Goal: Task Accomplishment & Management: Manage account settings

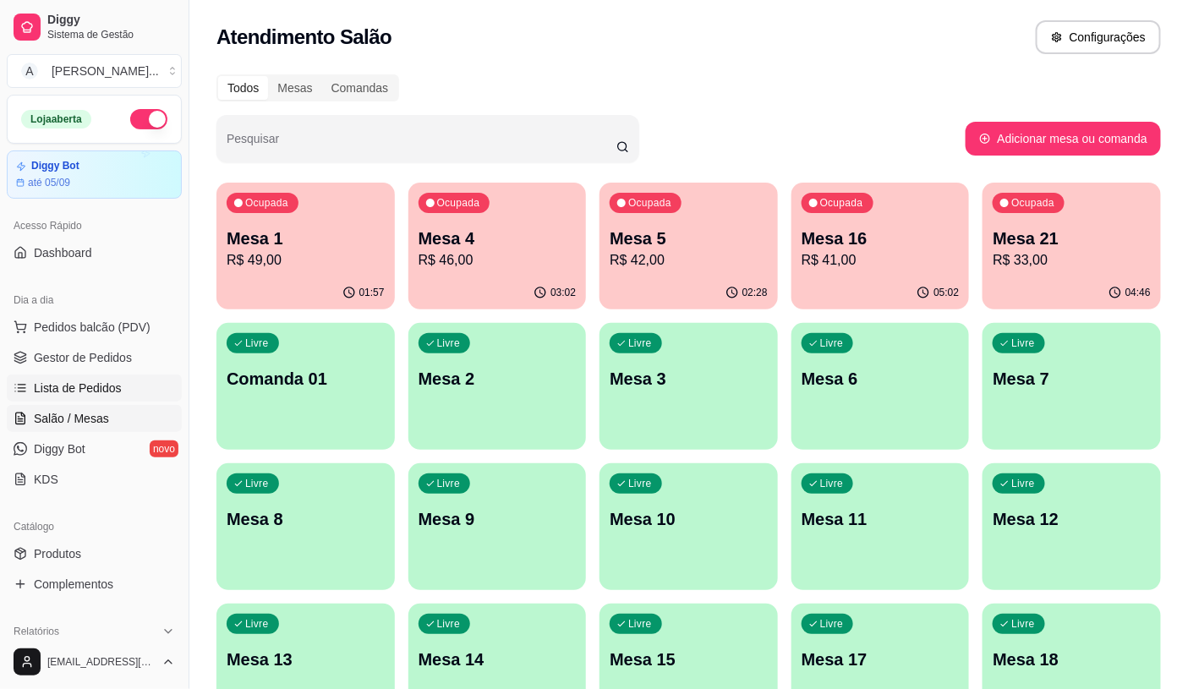
click at [112, 390] on span "Lista de Pedidos" at bounding box center [78, 388] width 88 height 17
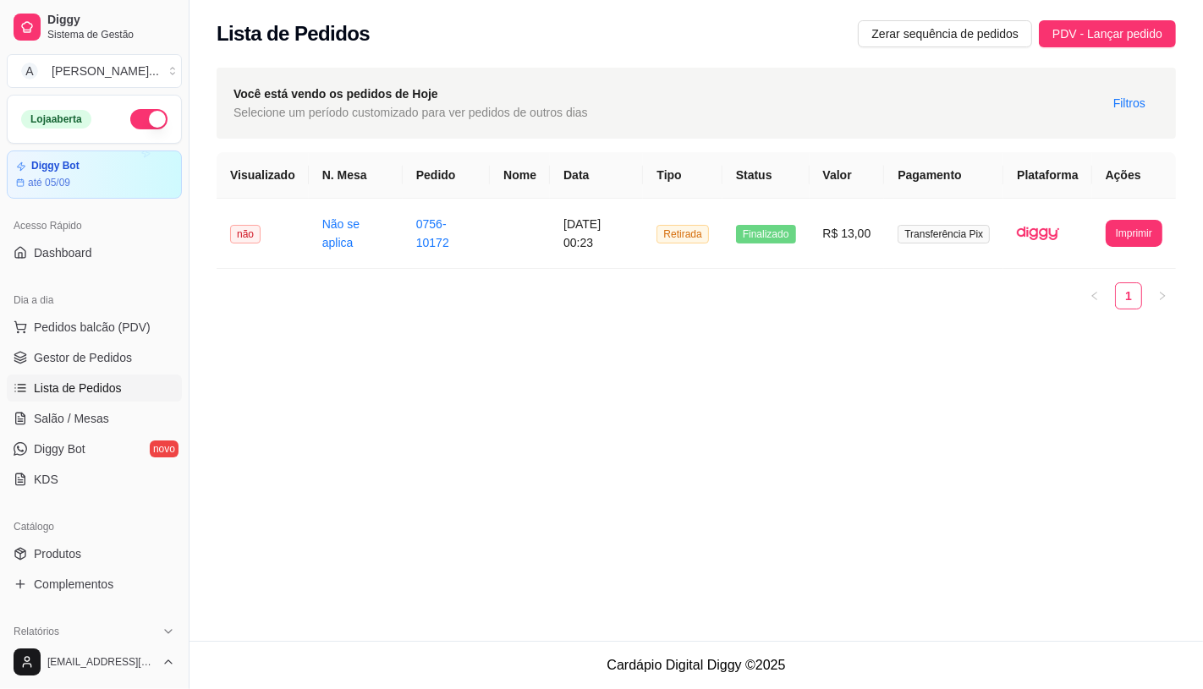
click at [91, 389] on span "Lista de Pedidos" at bounding box center [78, 388] width 88 height 17
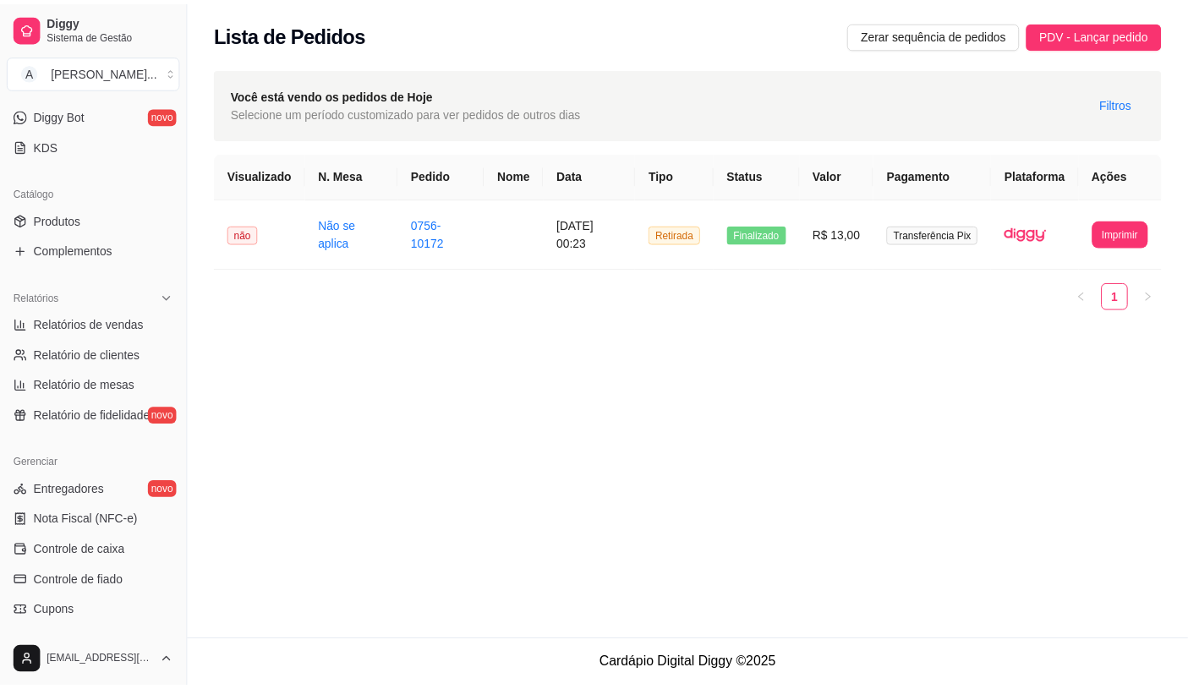
scroll to position [348, 0]
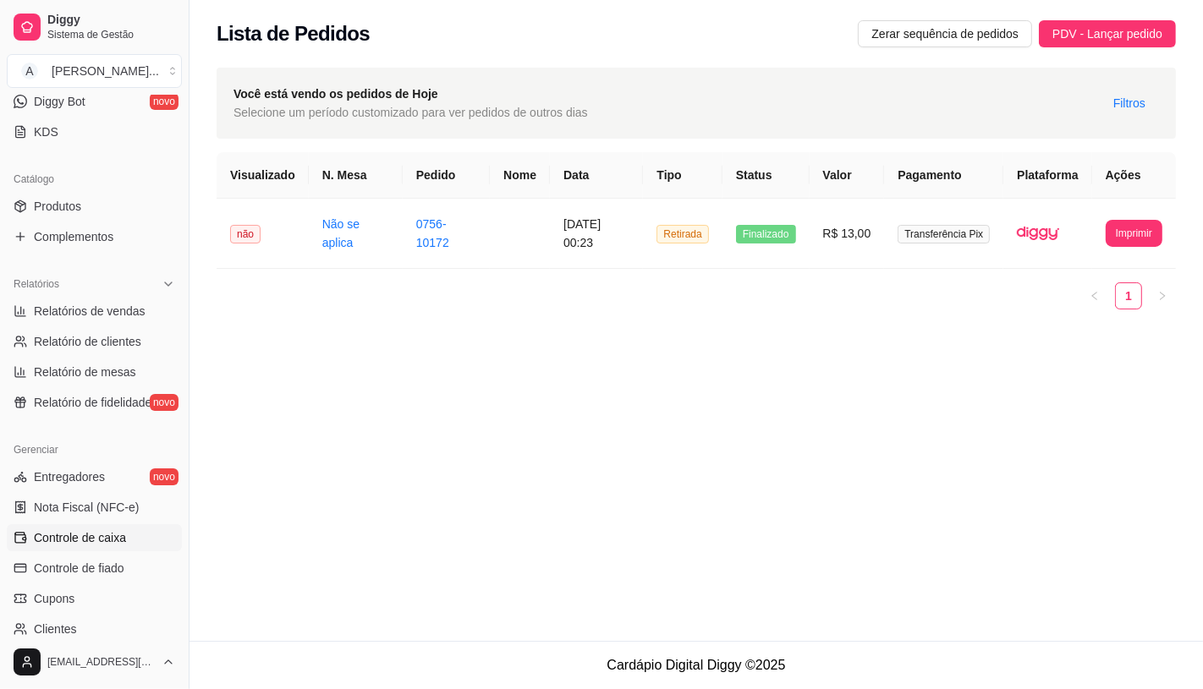
click at [123, 525] on link "Controle de caixa" at bounding box center [94, 537] width 175 height 27
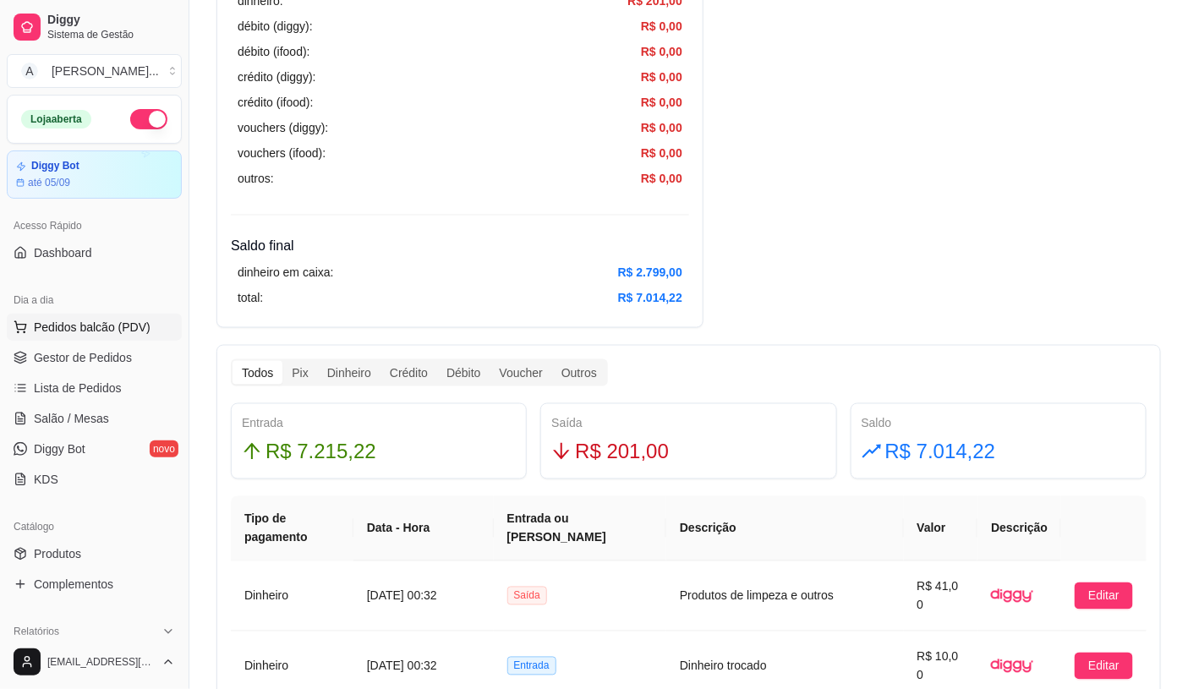
click at [100, 330] on span "Pedidos balcão (PDV)" at bounding box center [92, 327] width 117 height 17
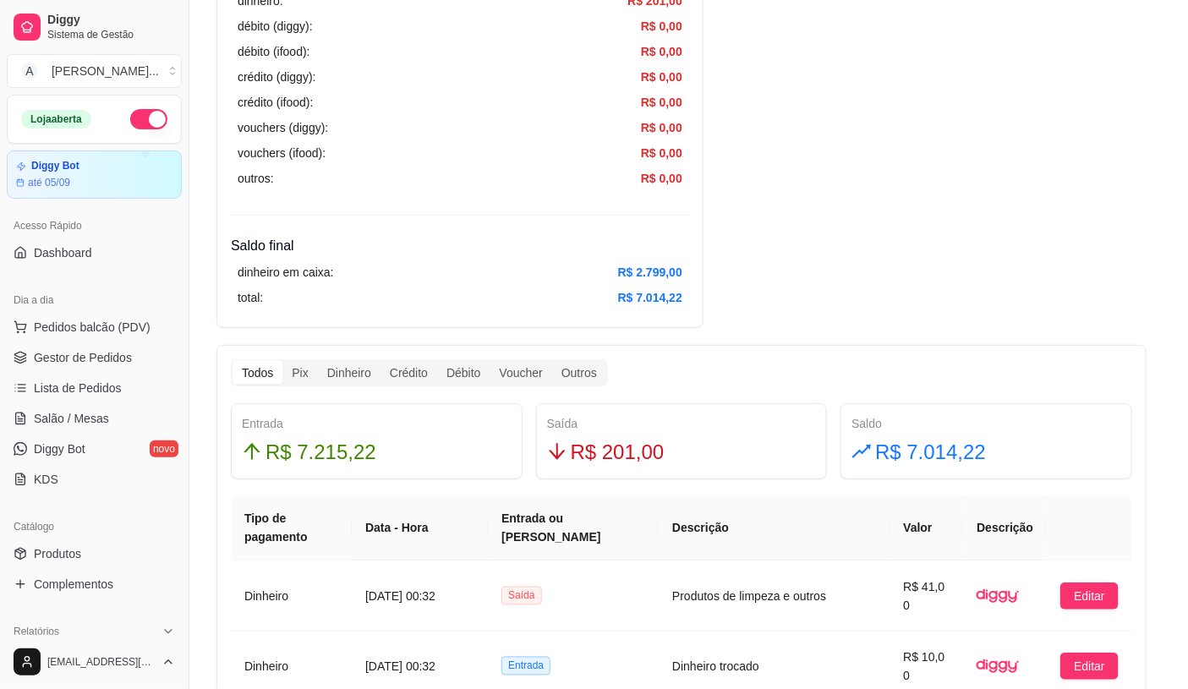
click at [222, 119] on input "Pesquisa" at bounding box center [409, 119] width 728 height 17
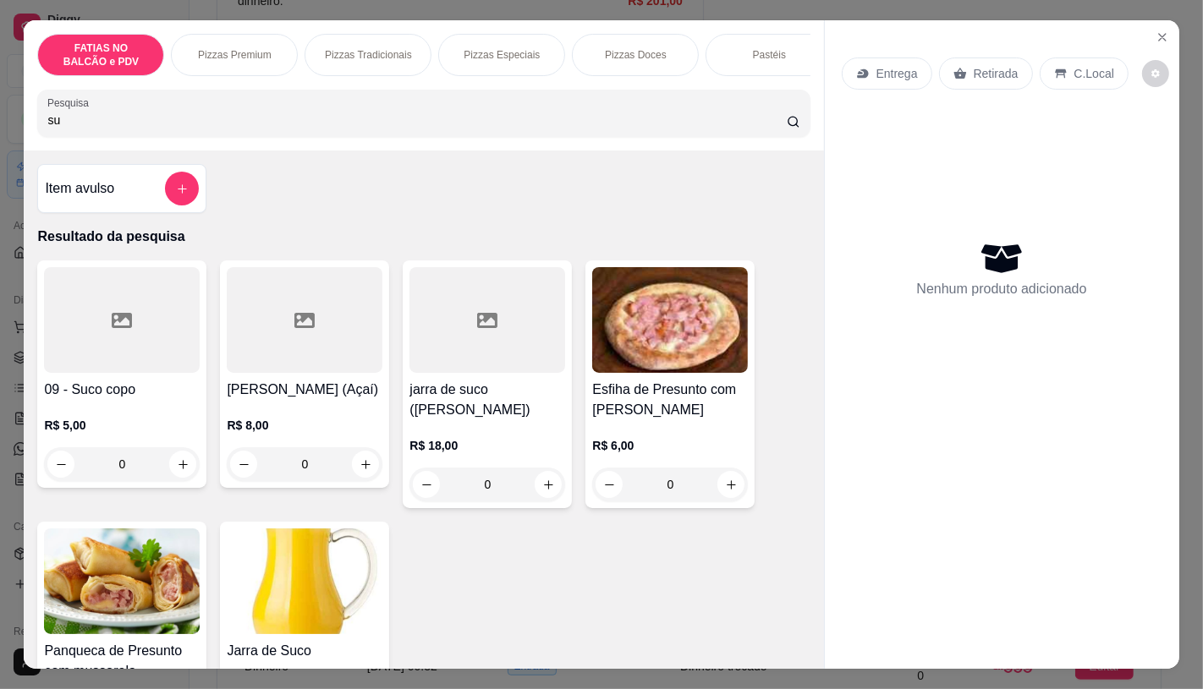
type input "s"
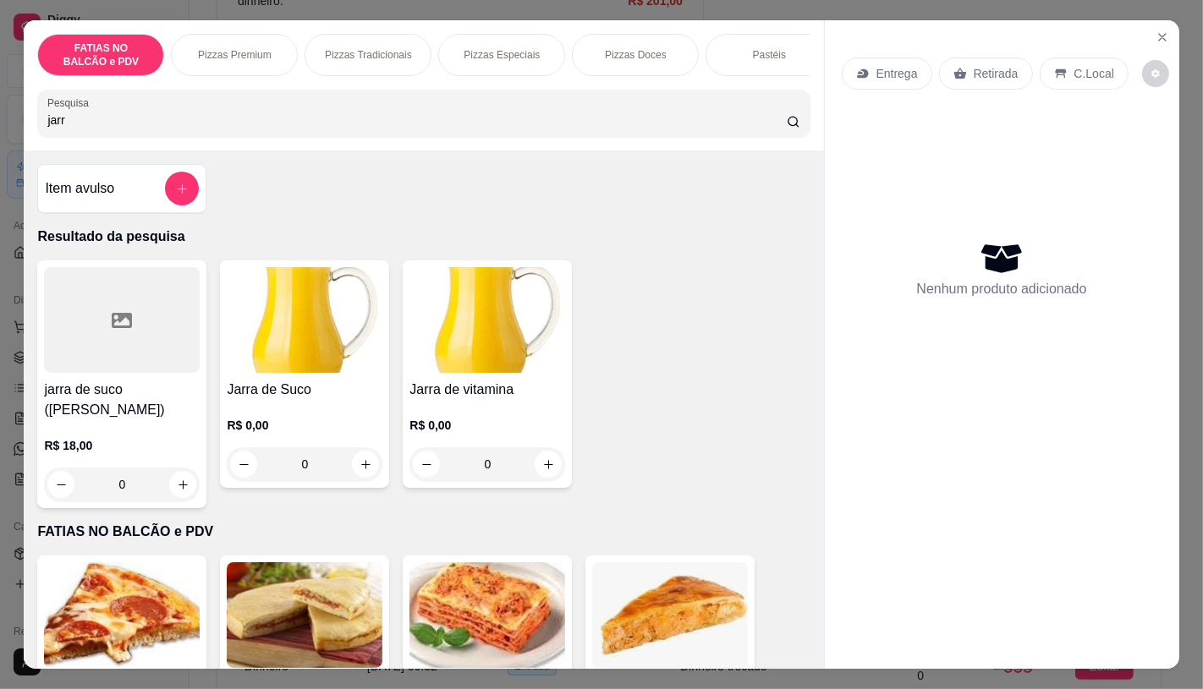
type input "jarr"
click at [141, 364] on div at bounding box center [122, 320] width 156 height 106
click at [1155, 35] on icon "Close" at bounding box center [1162, 37] width 14 height 14
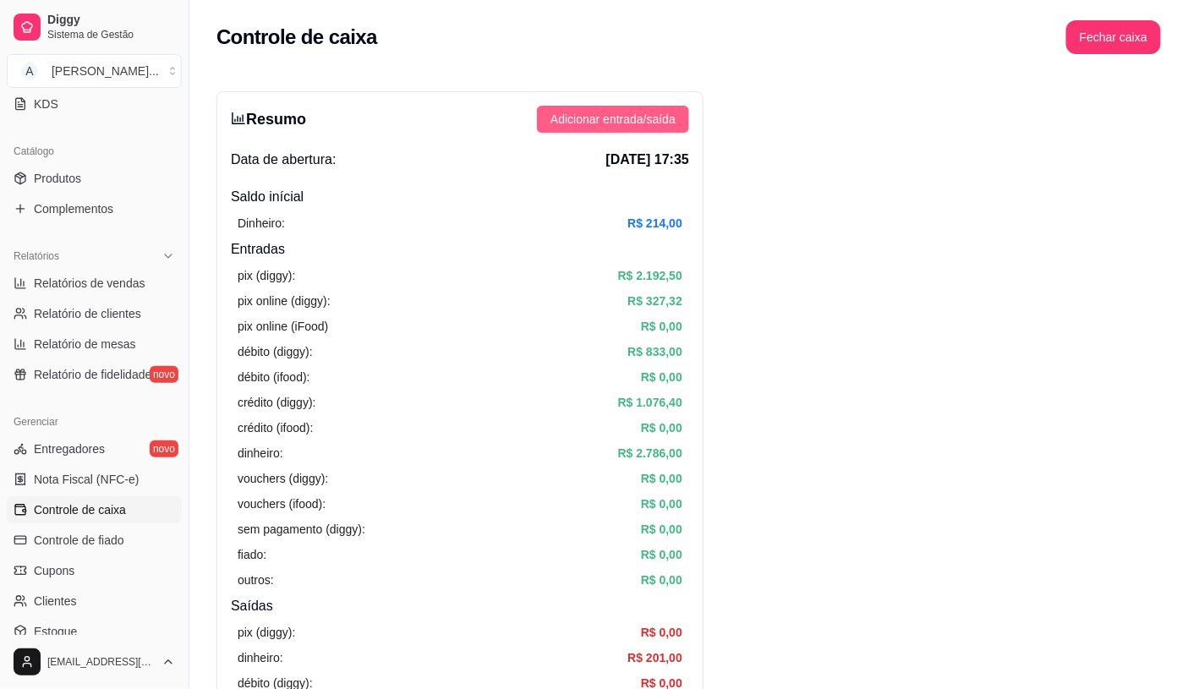
click at [674, 119] on span "Adicionar entrada/saída" at bounding box center [613, 119] width 125 height 19
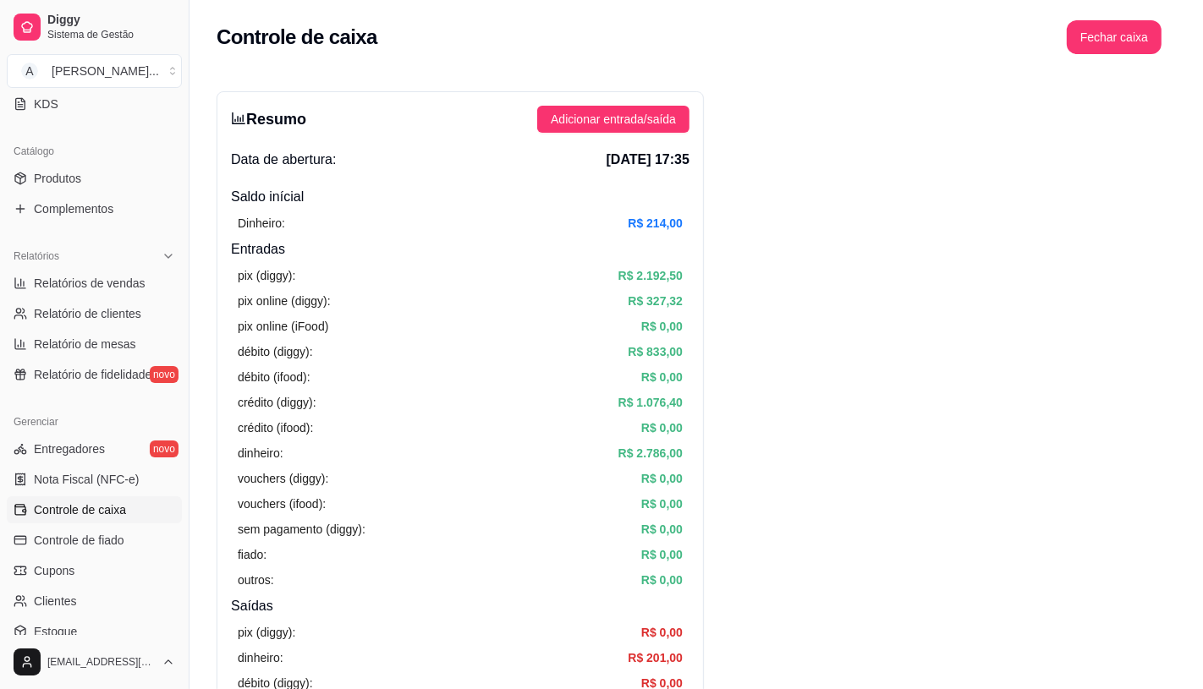
click at [607, 187] on label "Saída" at bounding box center [601, 176] width 140 height 64
click at [544, 156] on button "Saída" at bounding box center [537, 150] width 14 height 14
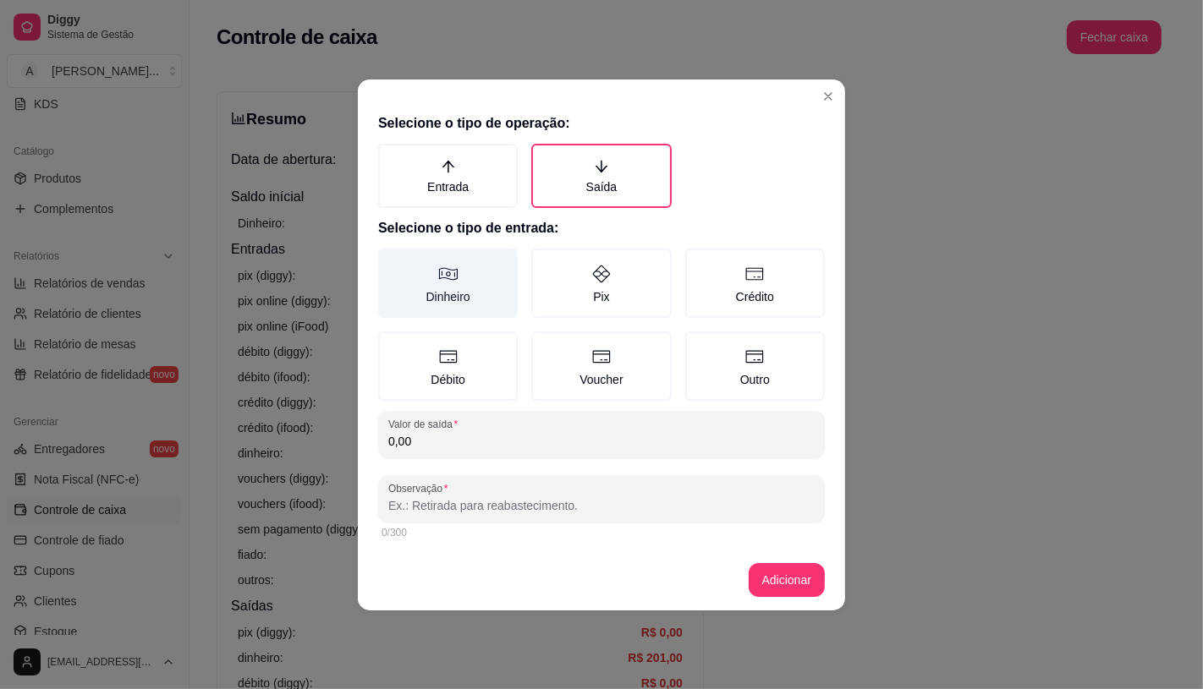
click at [441, 288] on label "Dinheiro" at bounding box center [448, 283] width 140 height 69
click at [391, 261] on button "Dinheiro" at bounding box center [384, 255] width 14 height 14
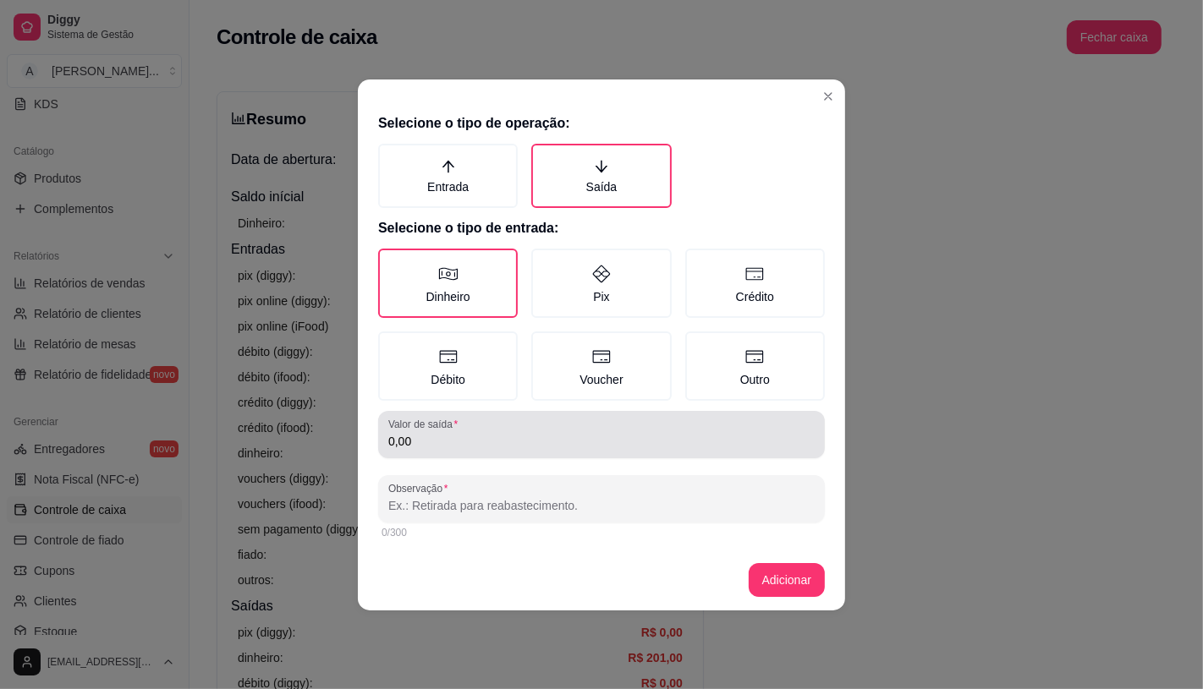
click at [505, 452] on div "Valor de saída 0,00" at bounding box center [601, 434] width 447 height 47
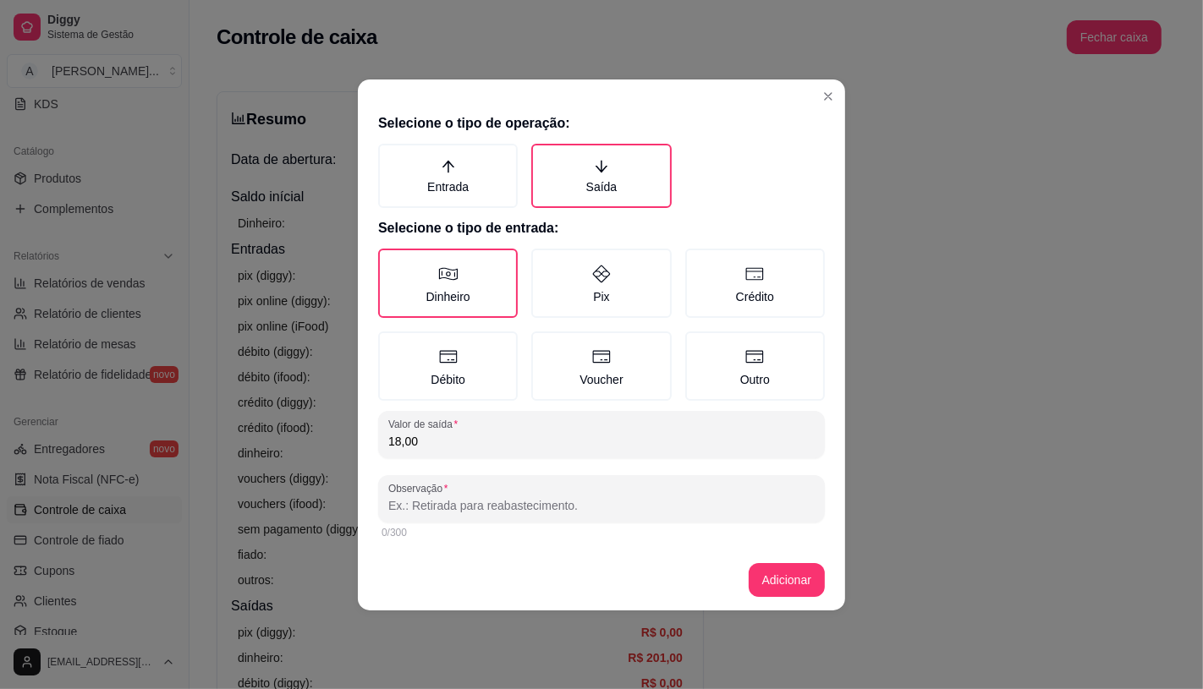
type input "18,00"
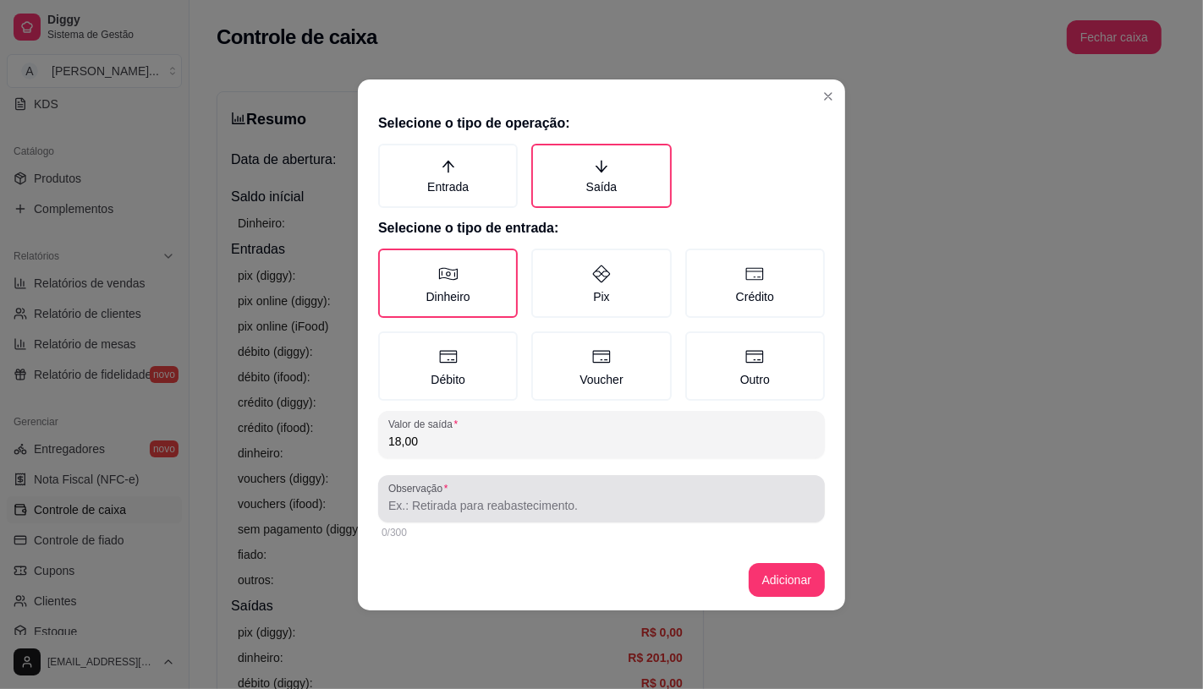
click at [508, 518] on div "Observação" at bounding box center [601, 498] width 447 height 47
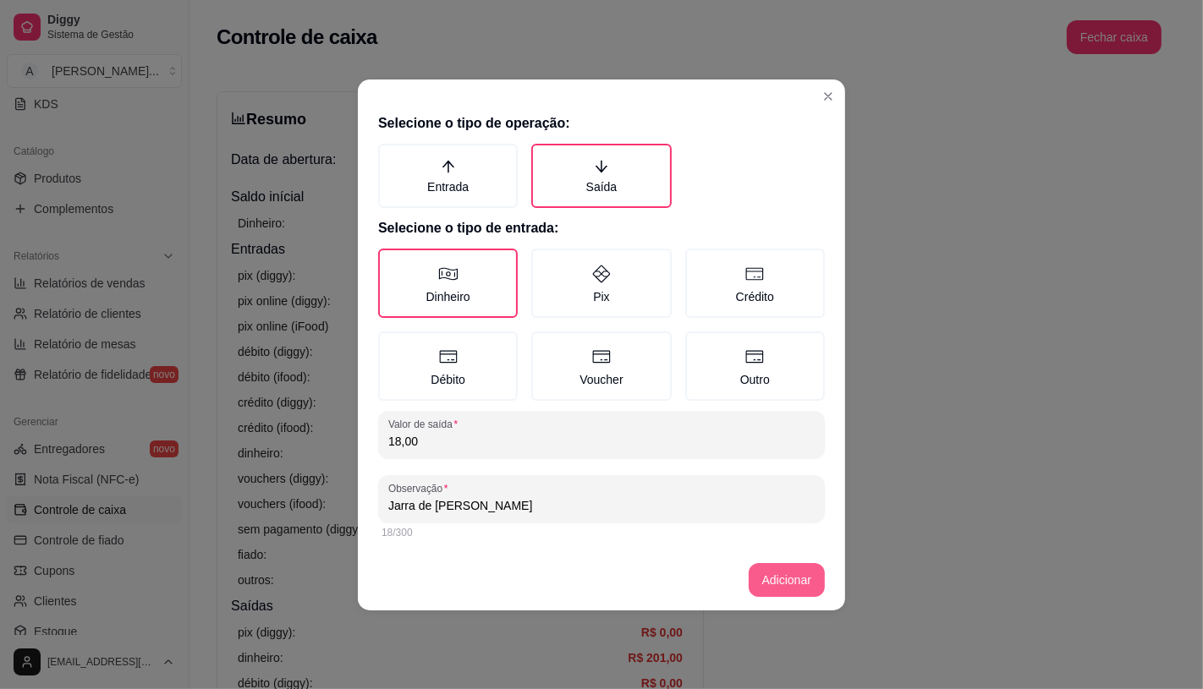
type input "Jarra de [PERSON_NAME]"
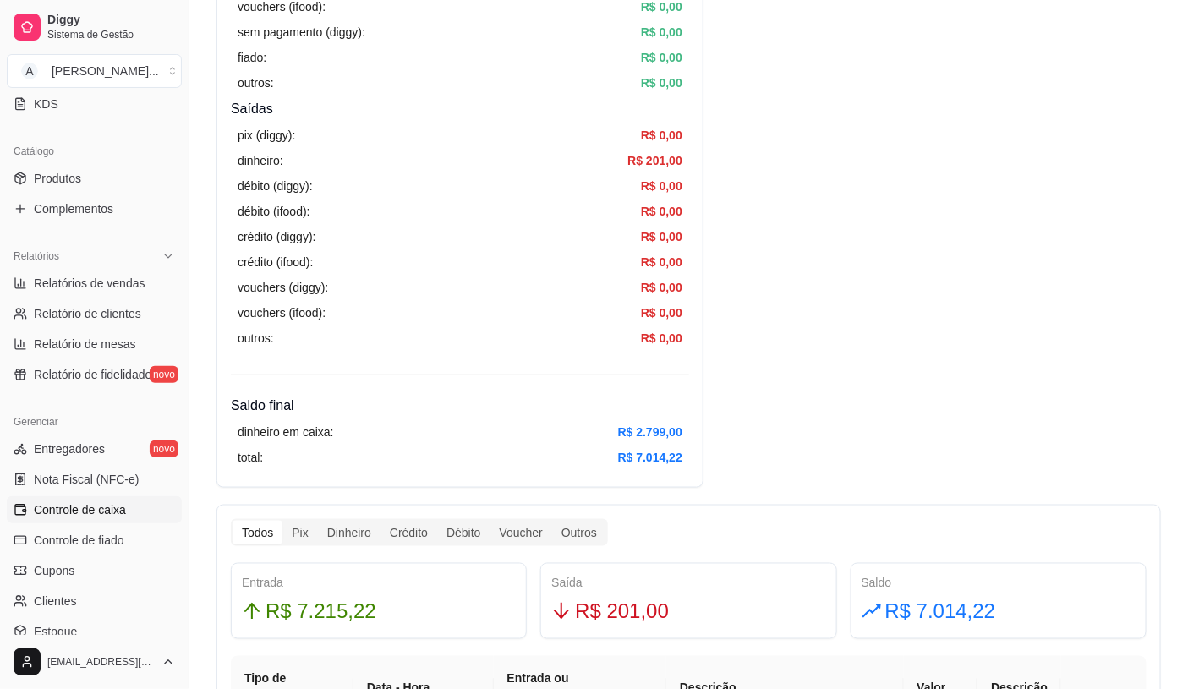
scroll to position [657, 0]
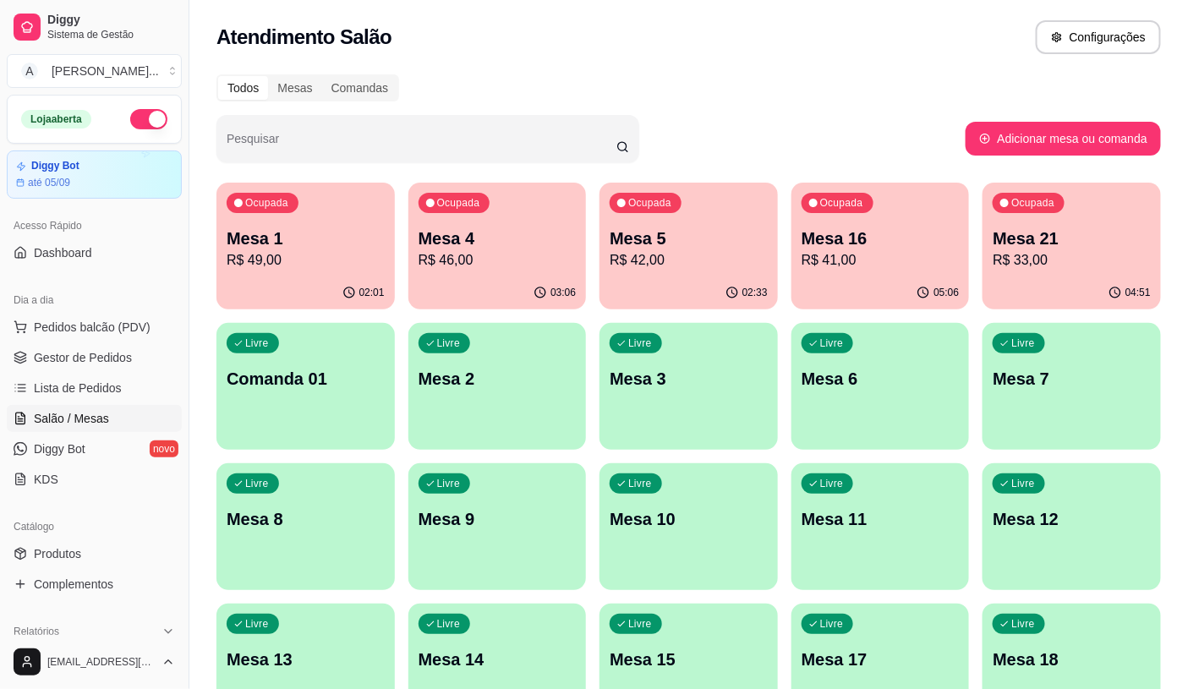
click at [366, 234] on p "Mesa 1" at bounding box center [306, 239] width 158 height 24
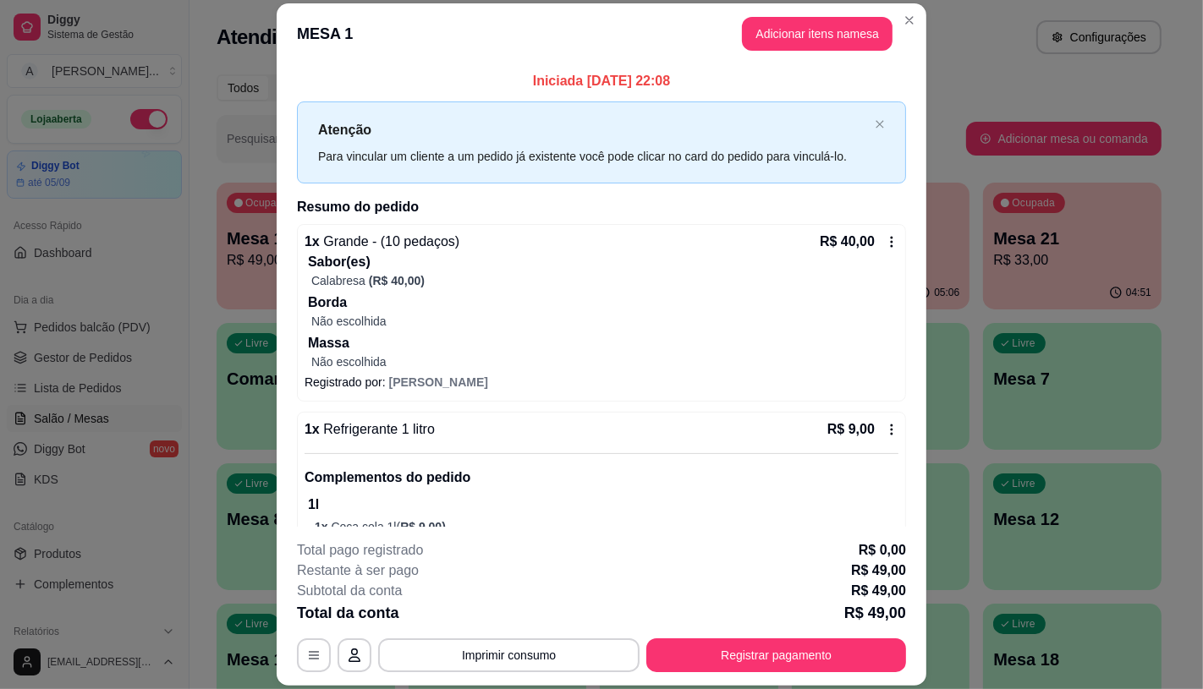
click at [885, 245] on icon at bounding box center [892, 242] width 14 height 14
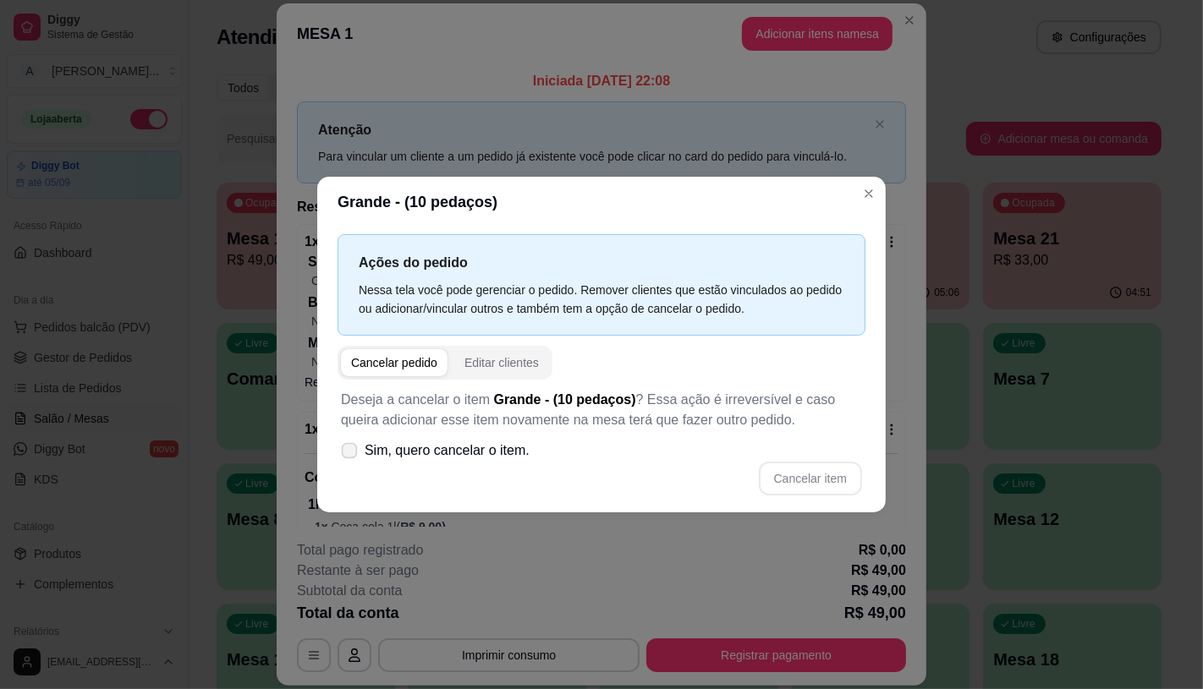
click at [475, 458] on span "Sim, quero cancelar o item." at bounding box center [446, 451] width 165 height 20
click at [351, 458] on input "Sim, quero cancelar o item." at bounding box center [345, 458] width 11 height 11
checkbox input "true"
click at [817, 477] on button "Cancelar item" at bounding box center [809, 478] width 101 height 33
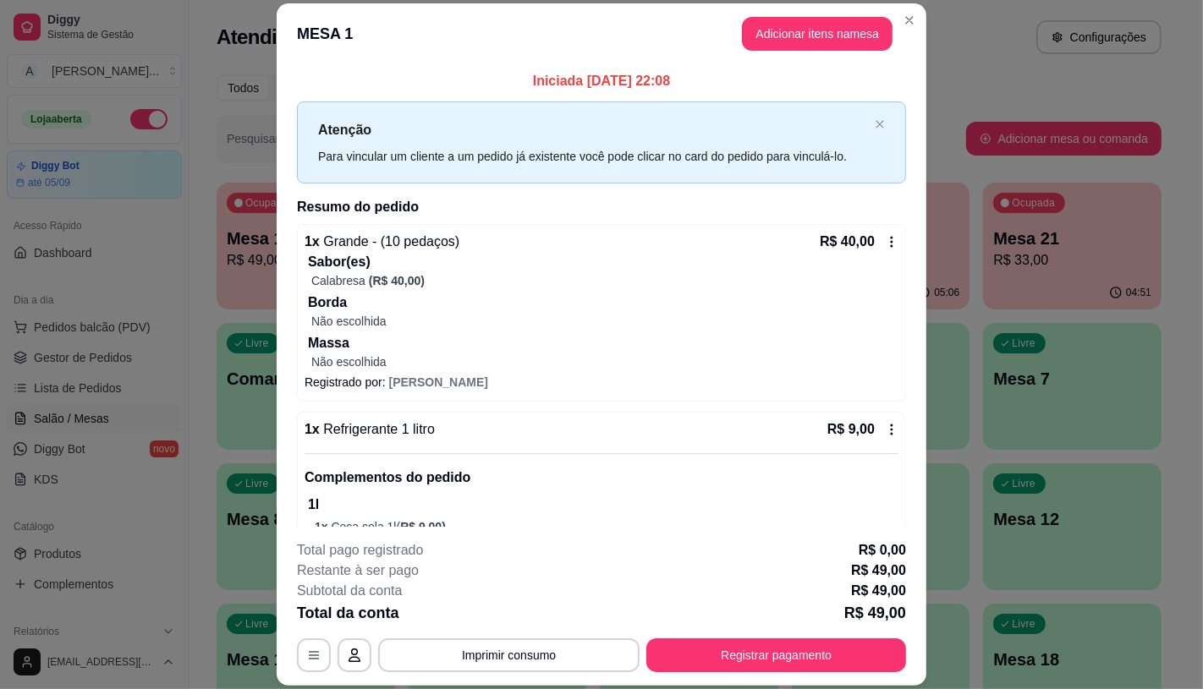
click at [885, 249] on icon at bounding box center [892, 242] width 14 height 14
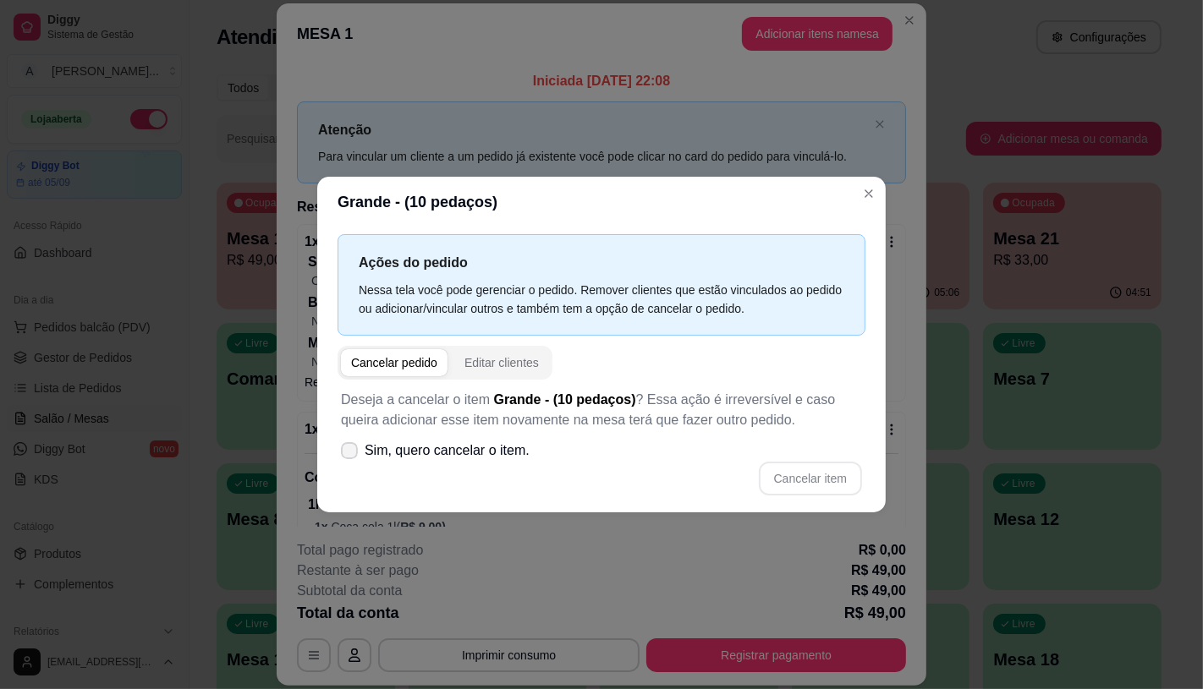
click at [525, 453] on span "Sim, quero cancelar o item." at bounding box center [446, 451] width 165 height 20
click at [351, 453] on input "Sim, quero cancelar o item." at bounding box center [345, 458] width 11 height 11
checkbox input "true"
click at [814, 469] on button "Cancelar item" at bounding box center [810, 479] width 103 height 34
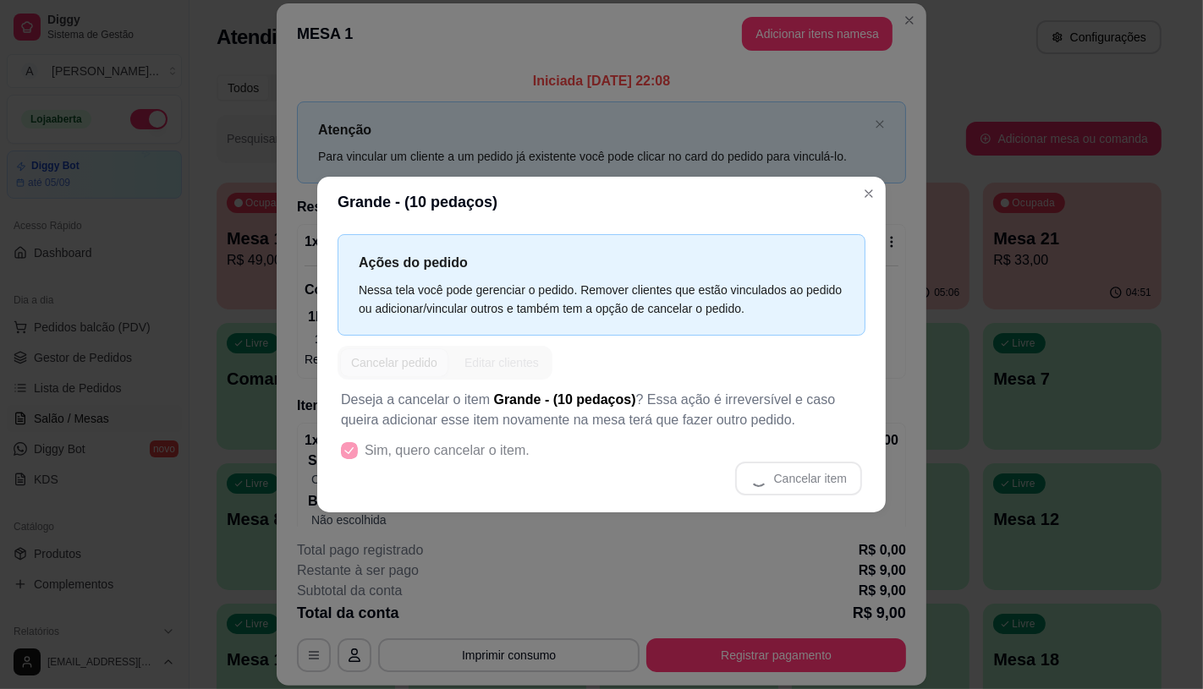
click at [882, 183] on header "Grande - (10 pedaços)" at bounding box center [601, 202] width 568 height 51
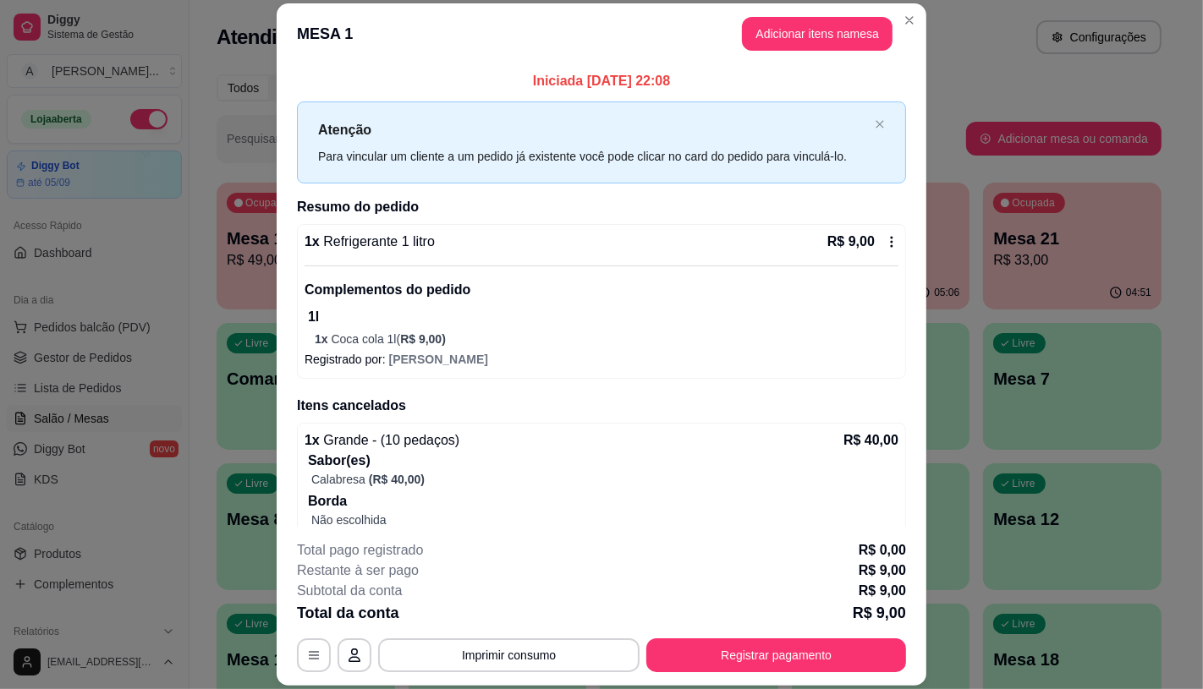
click at [880, 238] on div "1 x Refrigerante 1 litro R$ 9,00 Complementos do pedido 1l 1 x Coca cola 1l ( R…" at bounding box center [601, 301] width 609 height 155
click at [460, 461] on label "Sim, quero cancelar o item." at bounding box center [435, 451] width 202 height 34
click at [351, 461] on input "Sim, quero cancelar o item." at bounding box center [345, 458] width 11 height 11
checkbox input "true"
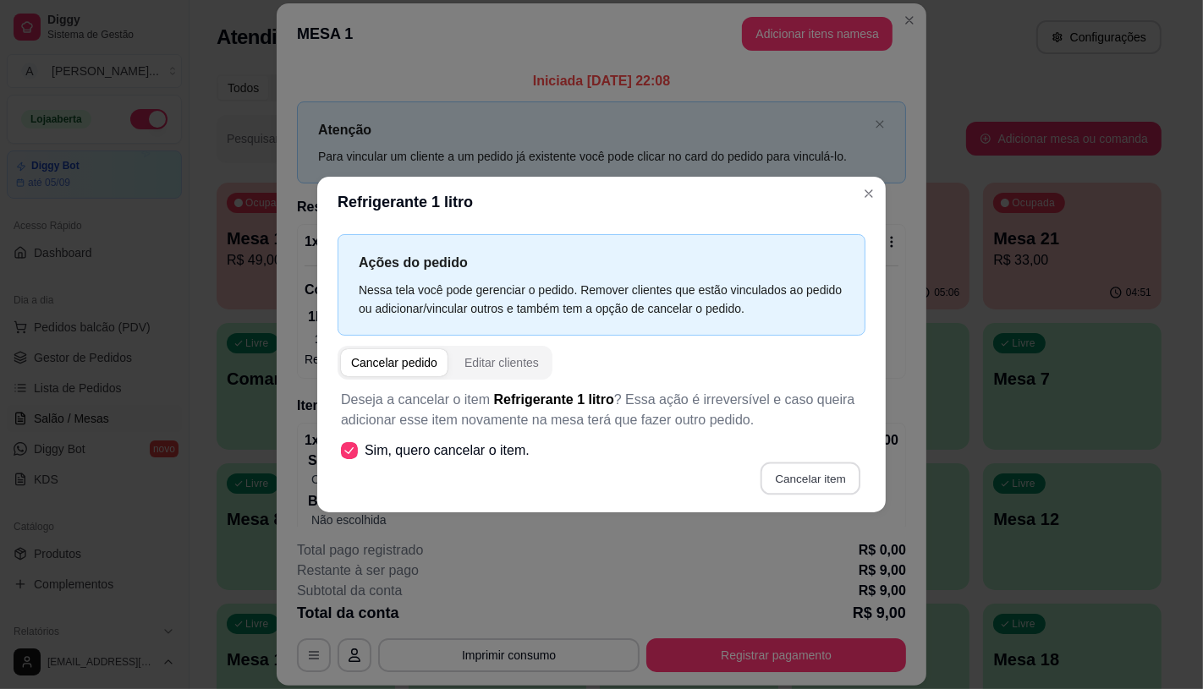
click at [770, 475] on button "Cancelar item" at bounding box center [809, 478] width 101 height 33
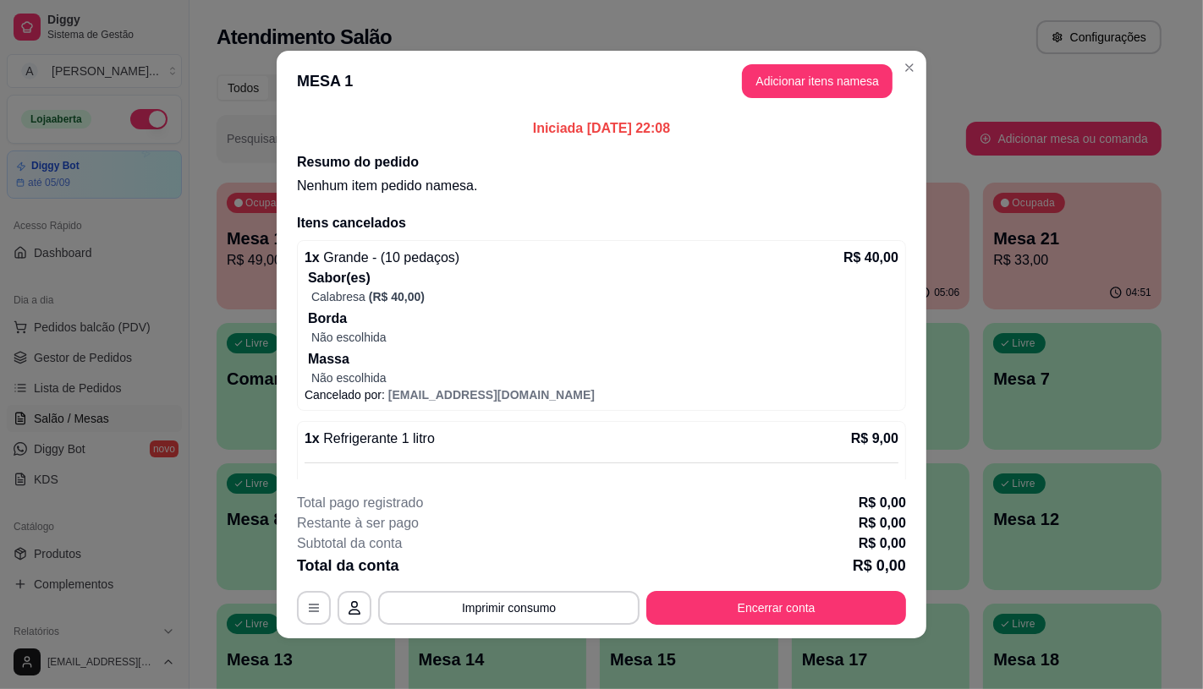
click at [826, 585] on div "Total pago registrado R$ 0,00 Restante à ser pago R$ 0,00 Subtotal da conta R$ …" at bounding box center [601, 559] width 609 height 132
click at [810, 610] on button "Encerrar conta" at bounding box center [776, 608] width 252 height 33
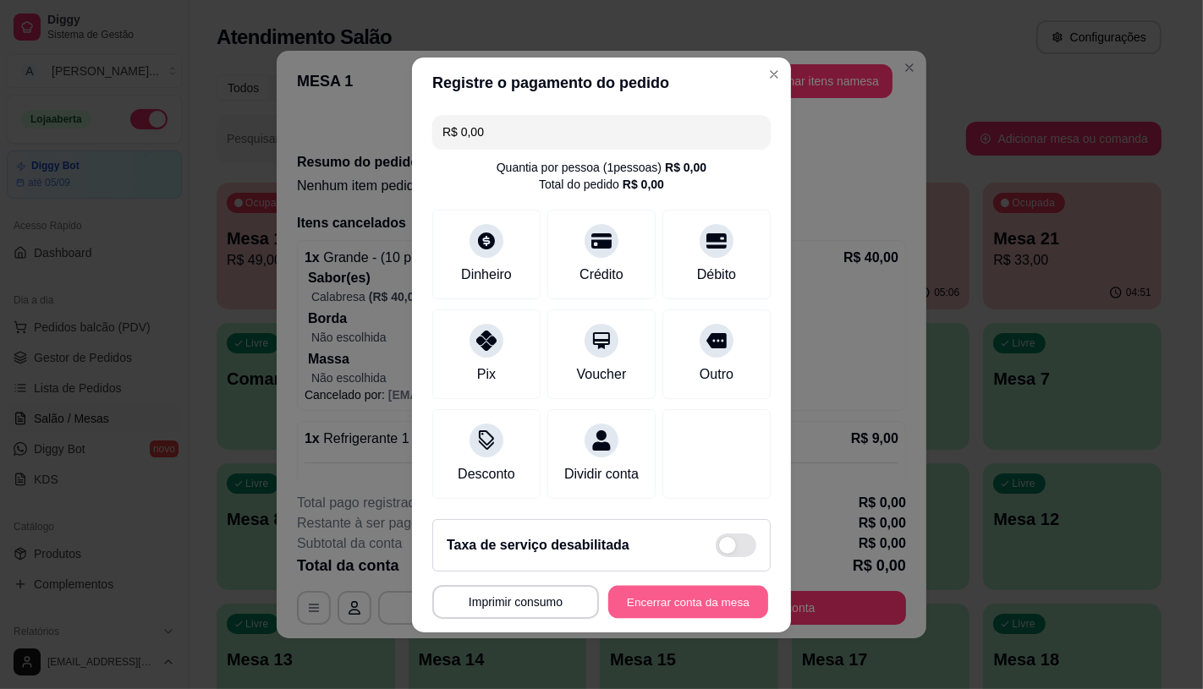
click at [644, 607] on button "Encerrar conta da mesa" at bounding box center [688, 601] width 160 height 33
click at [762, 58] on header "Registre o pagamento do pedido" at bounding box center [601, 83] width 379 height 51
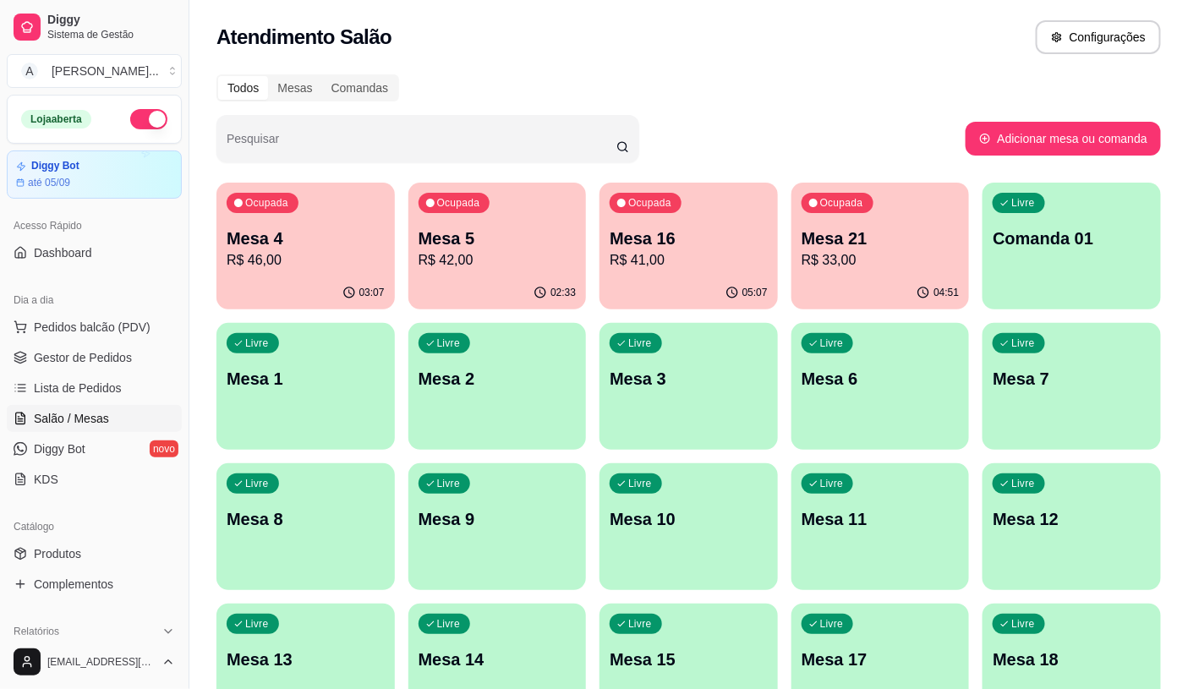
click at [891, 241] on p "Mesa 21" at bounding box center [881, 239] width 158 height 24
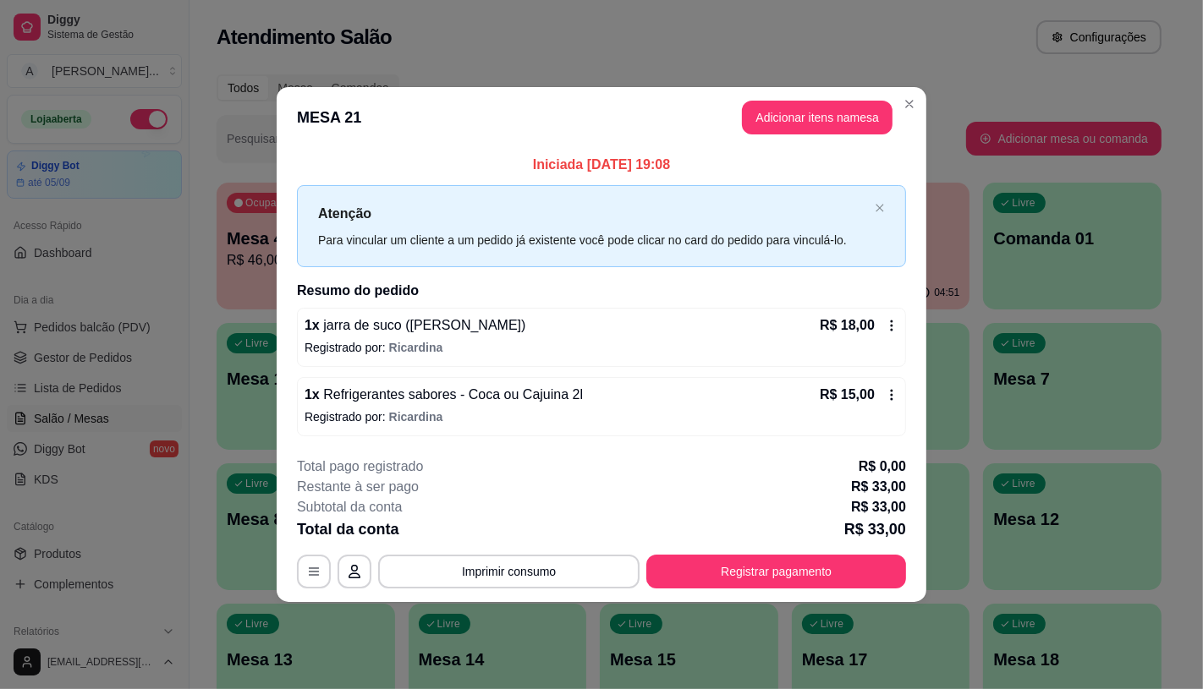
click at [891, 326] on icon at bounding box center [892, 326] width 3 height 11
click at [397, 452] on span "Sim, quero cancelar o item." at bounding box center [446, 451] width 165 height 20
click at [351, 453] on input "Sim, quero cancelar o item." at bounding box center [345, 458] width 11 height 11
checkbox input "true"
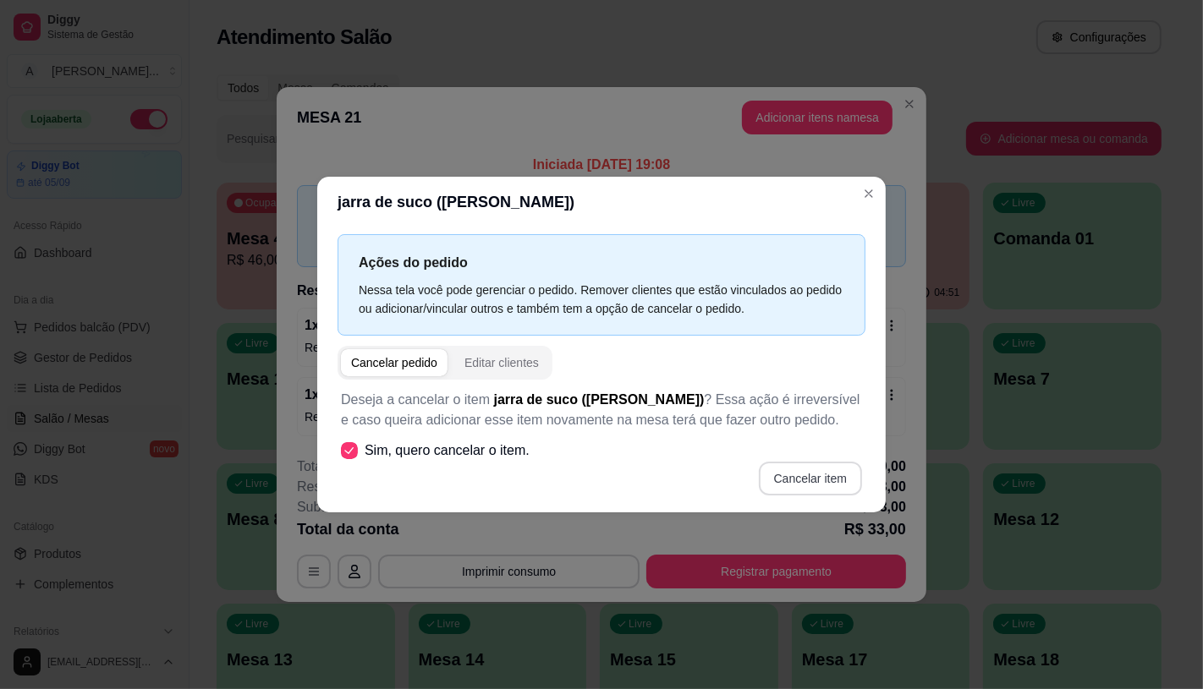
click at [781, 478] on button "Cancelar item" at bounding box center [810, 479] width 103 height 34
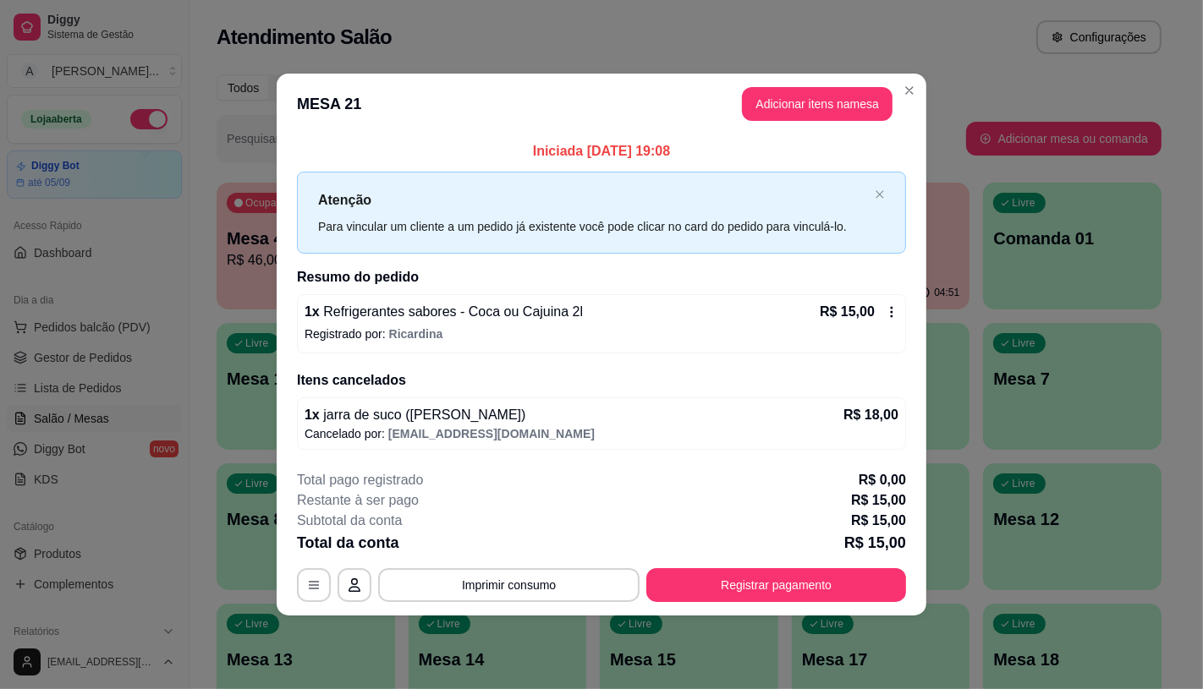
click at [888, 302] on div "R$ 15,00" at bounding box center [858, 312] width 79 height 20
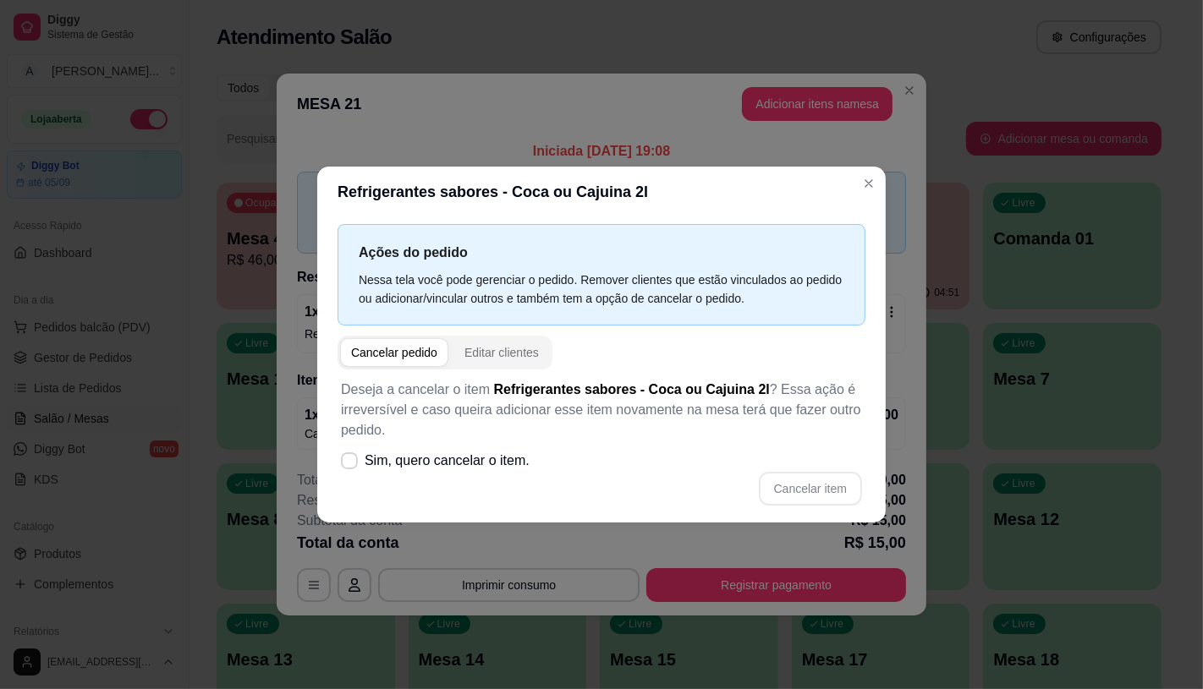
click at [408, 475] on label "Sim, quero cancelar o item." at bounding box center [435, 461] width 202 height 34
click at [351, 474] on input "Sim, quero cancelar o item." at bounding box center [345, 468] width 11 height 11
checkbox input "true"
click at [827, 486] on button "Cancelar item" at bounding box center [810, 489] width 103 height 34
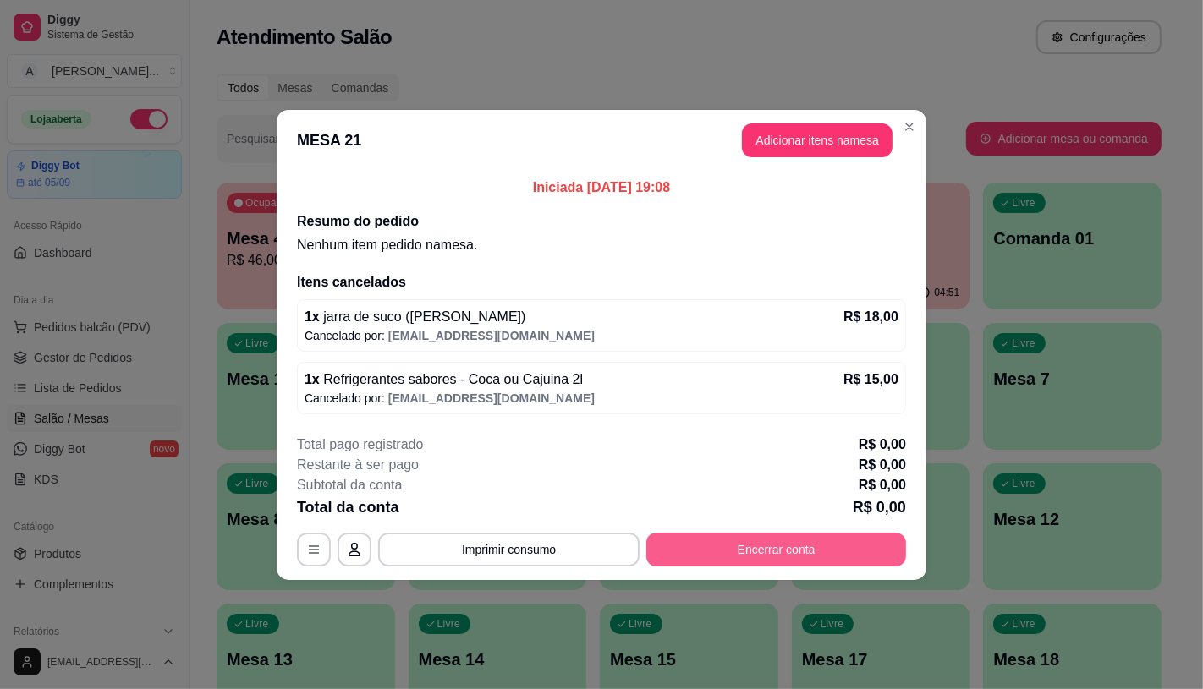
click at [795, 548] on button "Encerrar conta" at bounding box center [776, 550] width 260 height 34
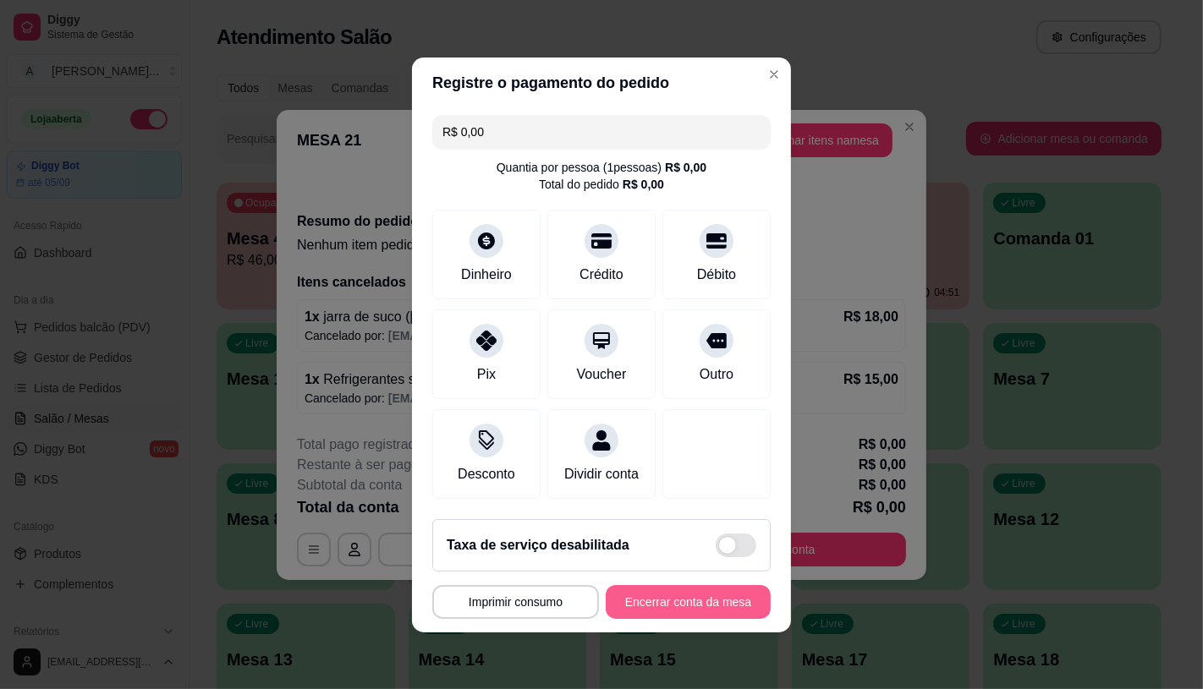
click at [663, 606] on button "Encerrar conta da mesa" at bounding box center [688, 602] width 165 height 34
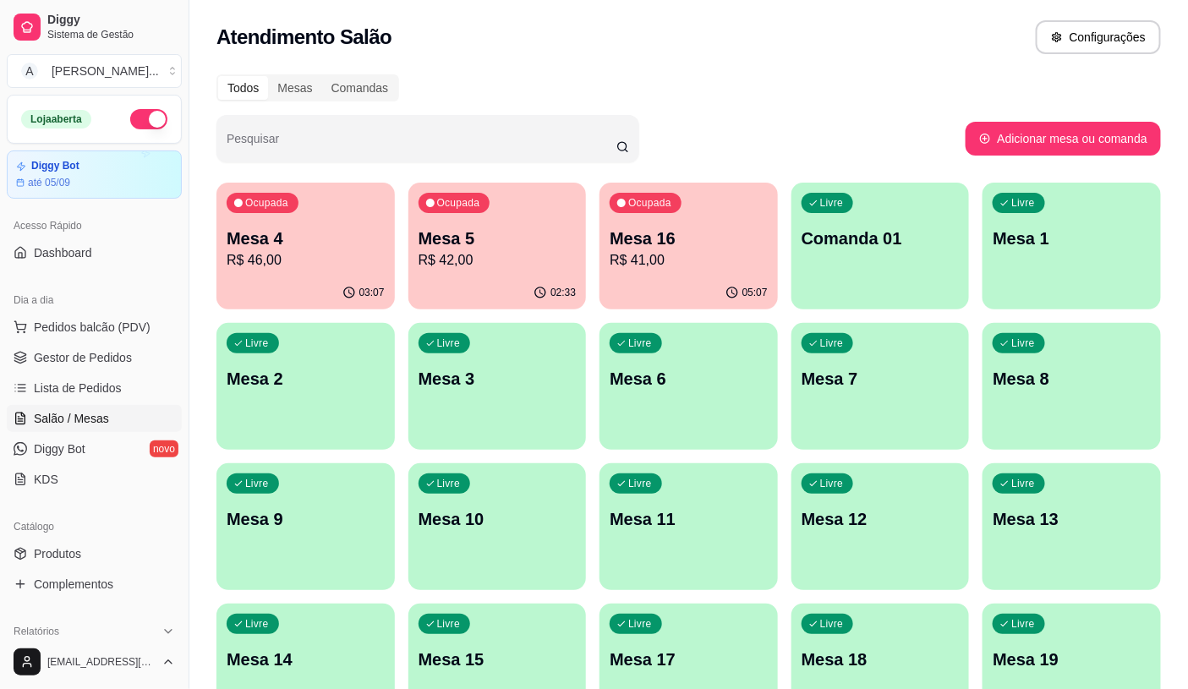
click at [317, 258] on p "R$ 46,00" at bounding box center [306, 260] width 158 height 20
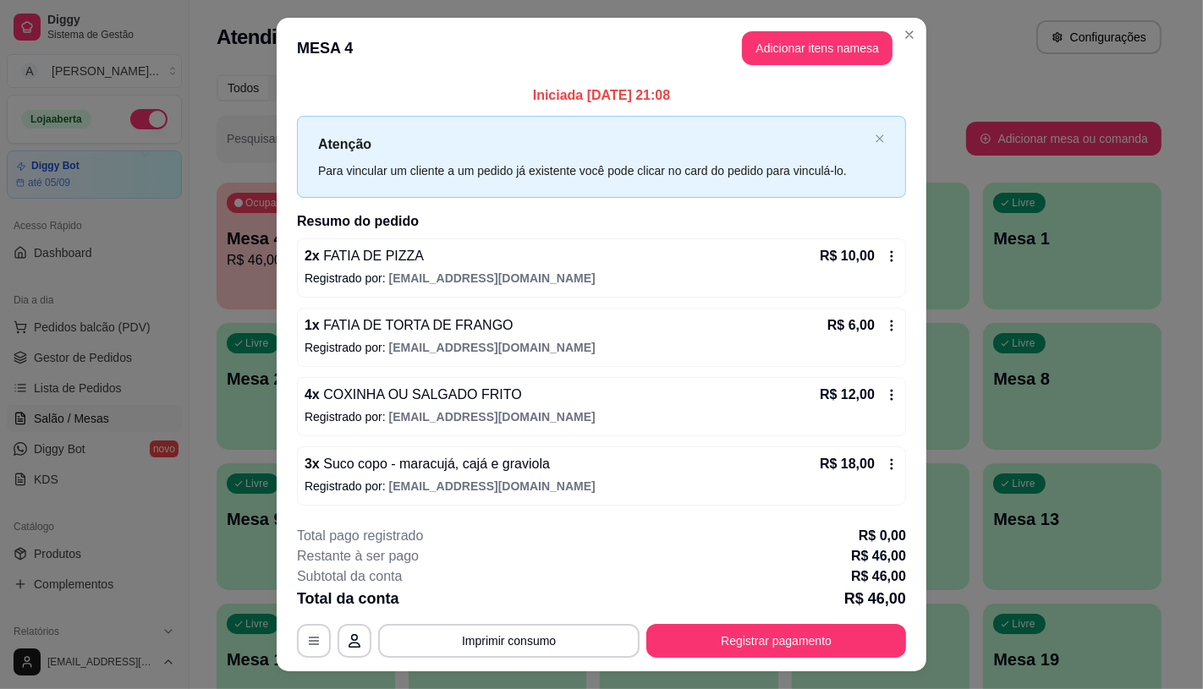
click at [888, 252] on icon at bounding box center [892, 256] width 14 height 14
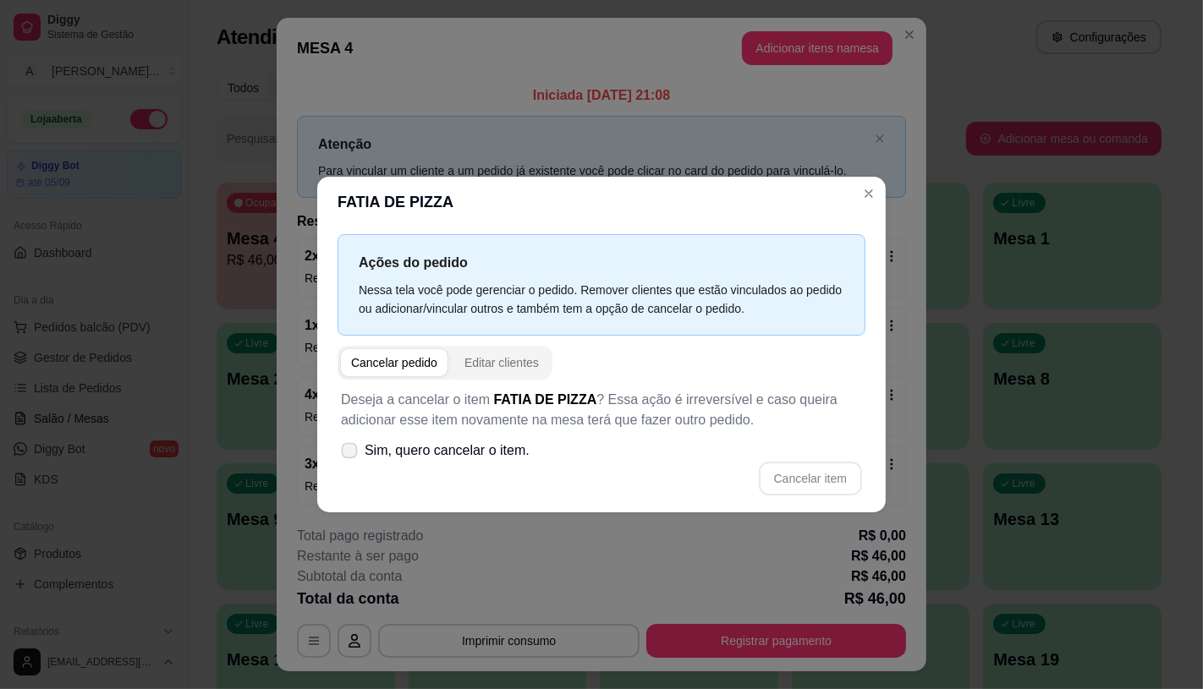
click at [426, 444] on span "Sim, quero cancelar o item." at bounding box center [446, 451] width 165 height 20
click at [351, 453] on input "Sim, quero cancelar o item." at bounding box center [345, 458] width 11 height 11
checkbox input "true"
click at [805, 472] on button "Cancelar item" at bounding box center [810, 479] width 103 height 34
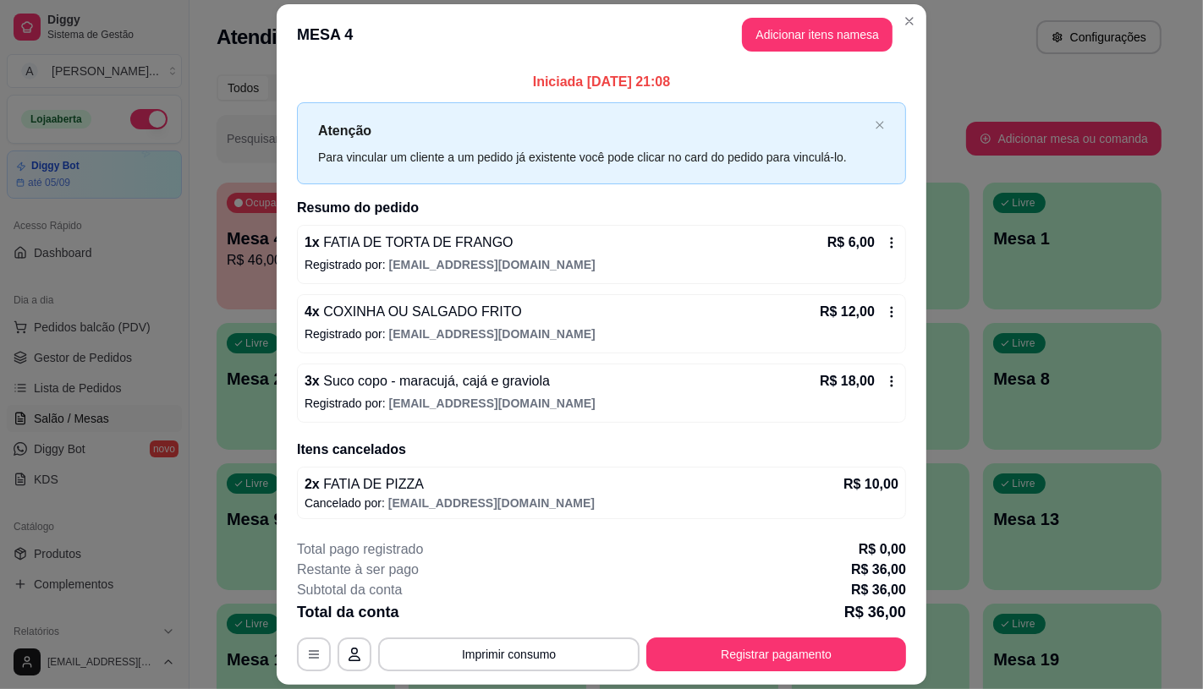
click at [883, 249] on div "R$ 6,00" at bounding box center [862, 243] width 71 height 20
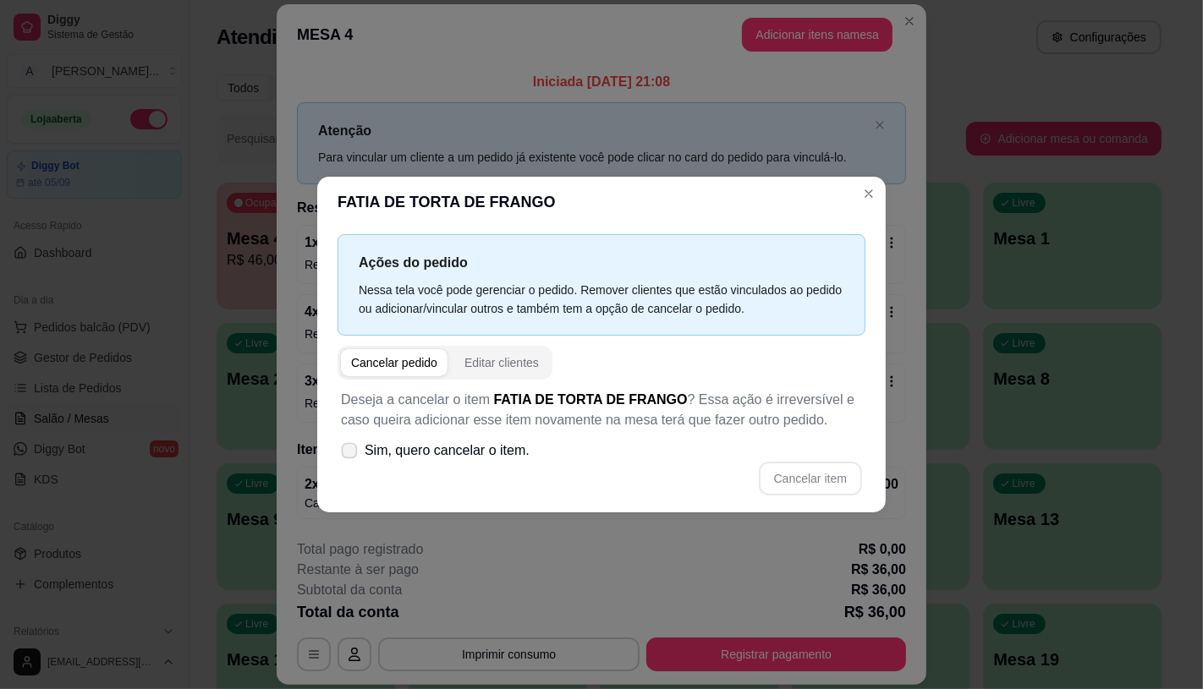
click at [512, 441] on span "Sim, quero cancelar o item." at bounding box center [446, 451] width 165 height 20
click at [351, 453] on input "Sim, quero cancelar o item." at bounding box center [345, 458] width 11 height 11
checkbox input "true"
click at [781, 477] on button "Cancelar item" at bounding box center [810, 479] width 103 height 34
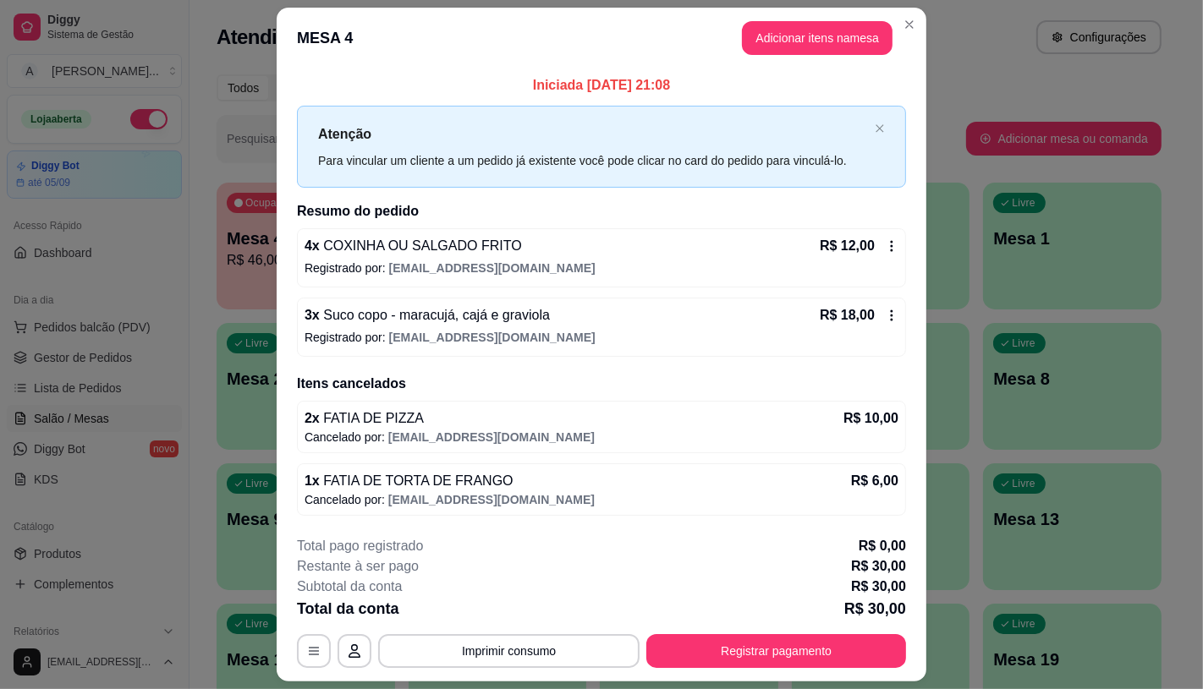
click at [885, 230] on div "4 x COXINHA OU SALGADO FRITO R$ 12,00 Registrado por: kenedyaciole.ka@gmail.com" at bounding box center [601, 257] width 609 height 59
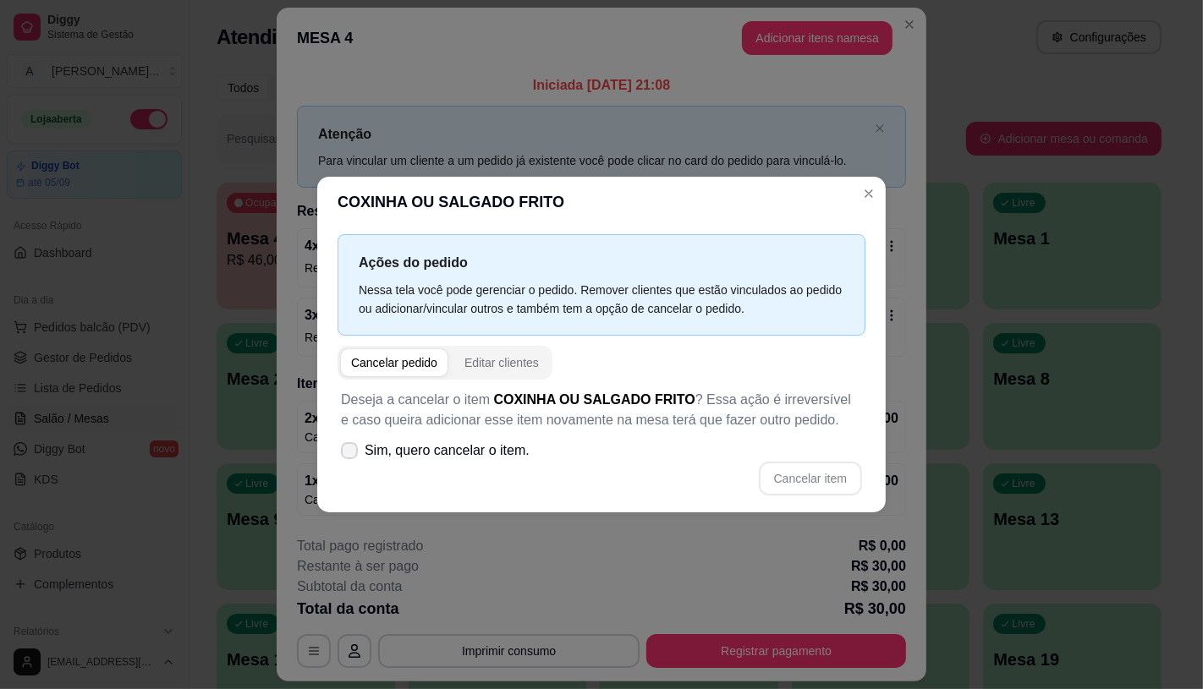
click at [503, 447] on span "Sim, quero cancelar o item." at bounding box center [446, 451] width 165 height 20
click at [351, 453] on input "Sim, quero cancelar o item." at bounding box center [345, 458] width 11 height 11
checkbox input "true"
click at [841, 484] on button "Cancelar item" at bounding box center [810, 479] width 103 height 34
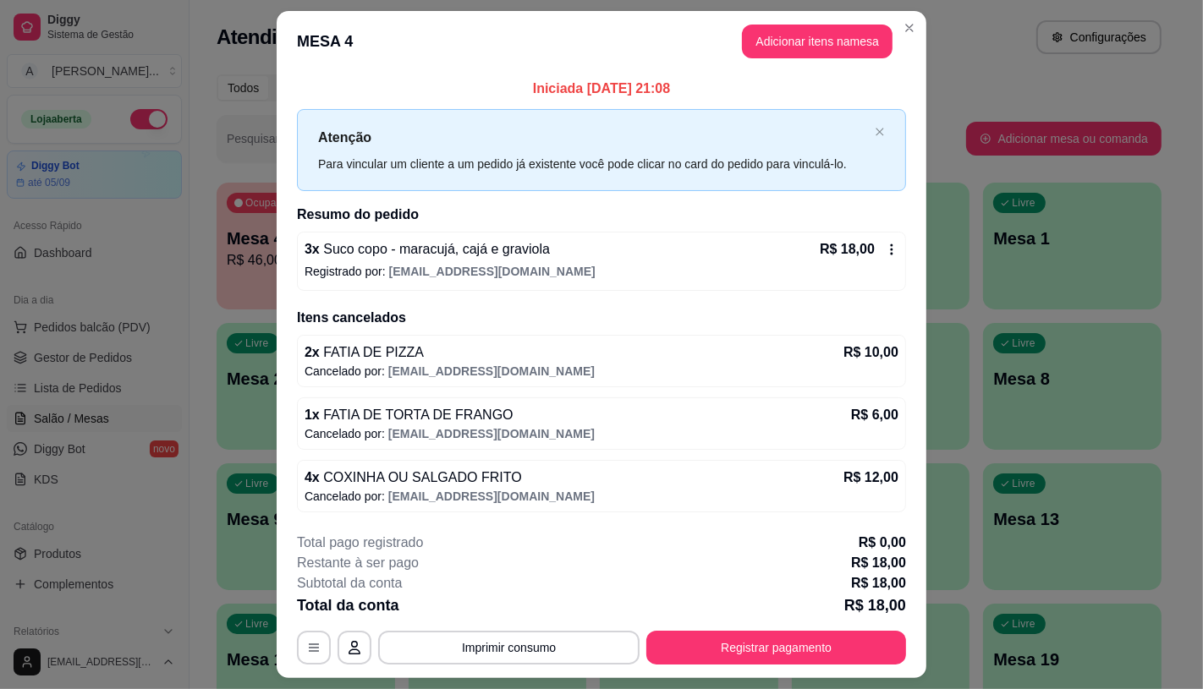
click at [869, 242] on div "R$ 18,00" at bounding box center [858, 249] width 79 height 20
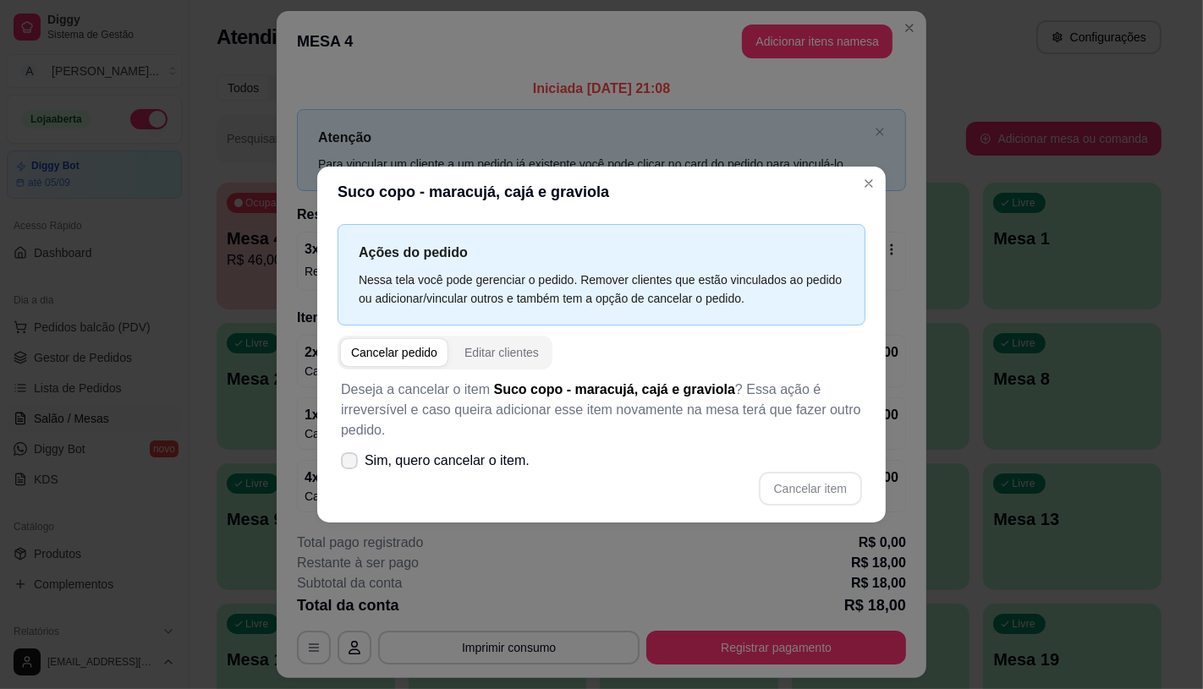
click at [507, 458] on span "Sim, quero cancelar o item." at bounding box center [446, 461] width 165 height 20
click at [351, 463] on input "Sim, quero cancelar o item." at bounding box center [345, 468] width 11 height 11
checkbox input "true"
click at [776, 499] on button "Cancelar item" at bounding box center [810, 489] width 103 height 34
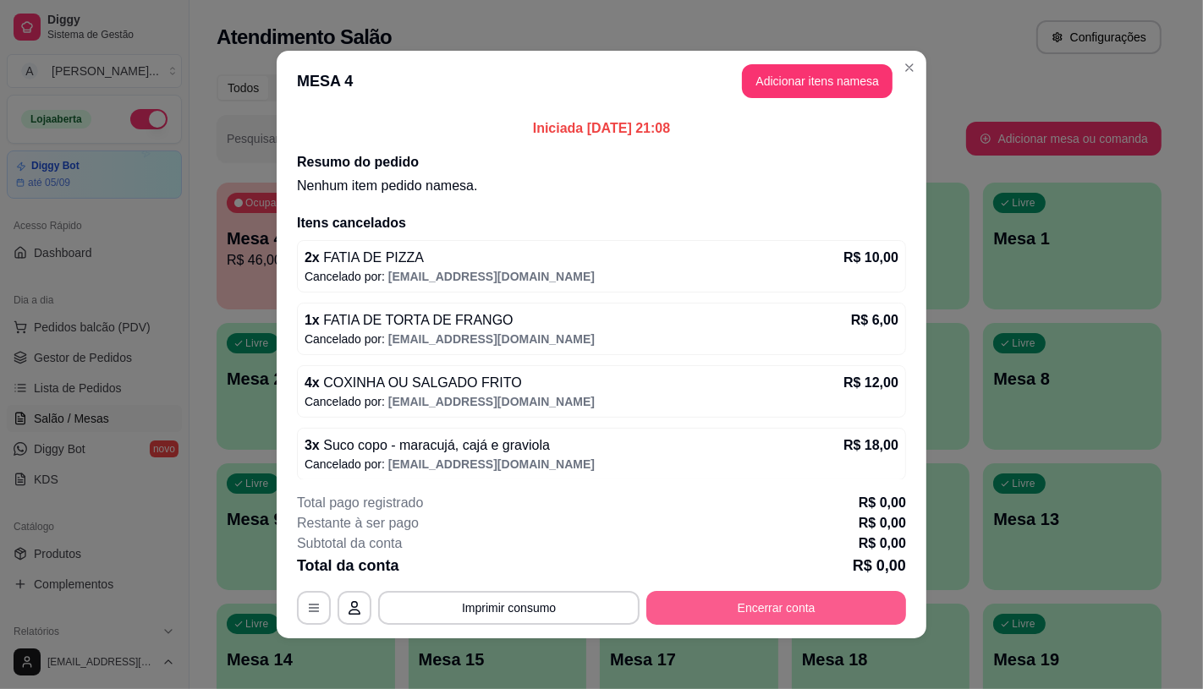
click at [798, 603] on button "Encerrar conta" at bounding box center [776, 608] width 260 height 34
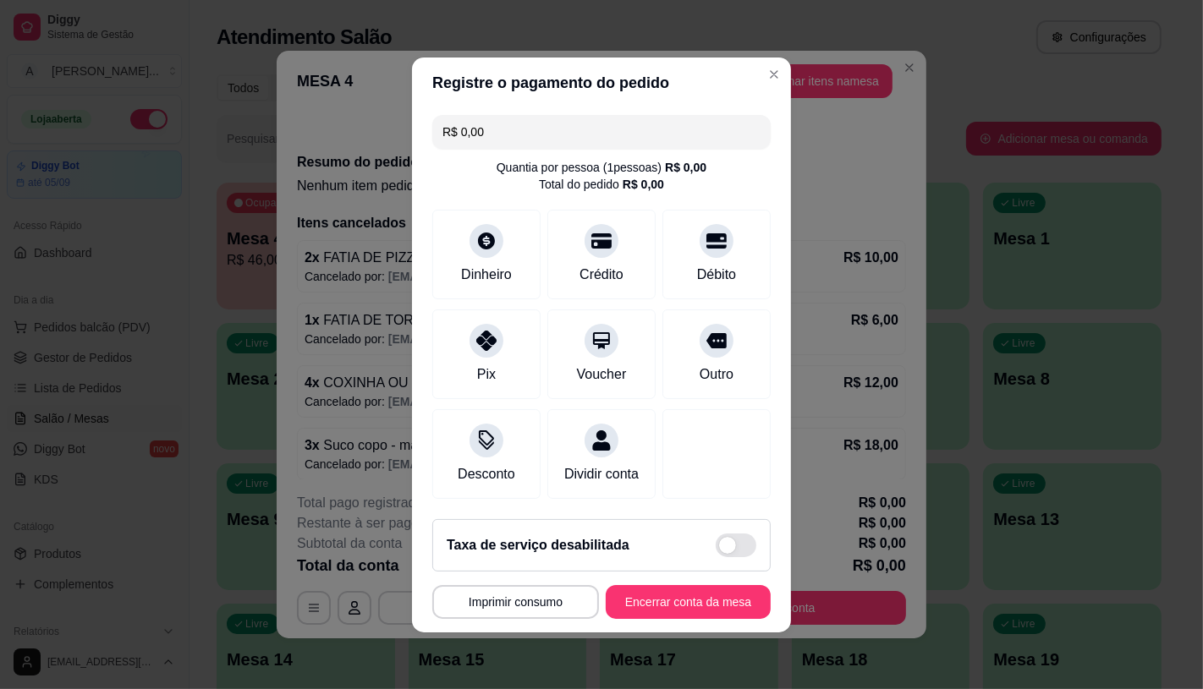
click at [655, 593] on footer "Taxa de serviço desabilitada MESA 4 Tempo de permanência: 187 minutos Cod. Segu…" at bounding box center [601, 569] width 379 height 127
click at [653, 598] on button "Encerrar conta da mesa" at bounding box center [688, 602] width 165 height 34
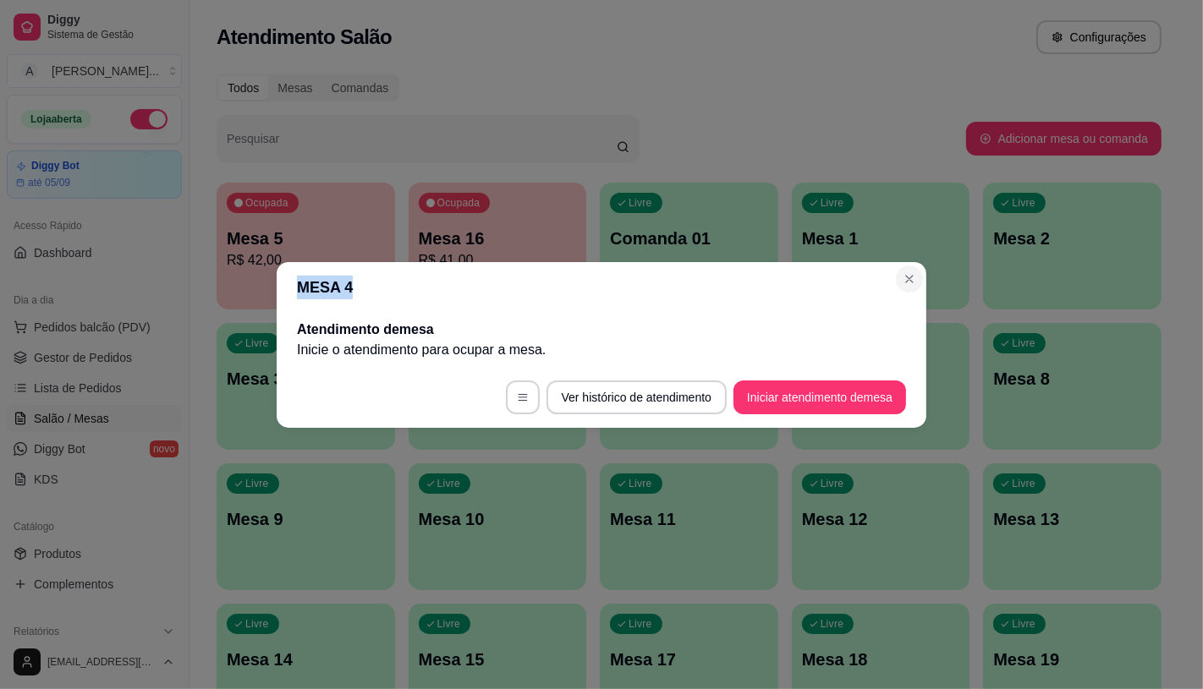
drag, startPoint x: 895, startPoint y: 289, endPoint x: 903, endPoint y: 282, distance: 11.4
click at [900, 283] on section "MESA 4 Atendimento de mesa Inicie o atendimento para ocupar a mesa . Ver histór…" at bounding box center [601, 345] width 649 height 166
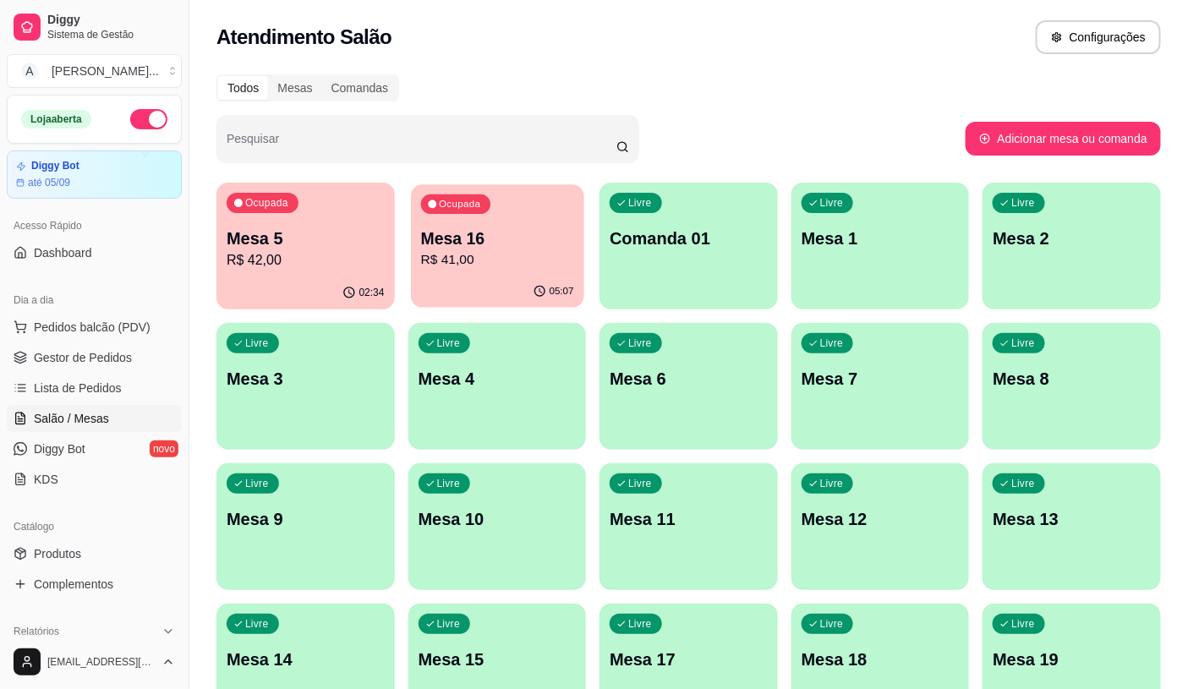
click at [517, 243] on p "Mesa 16" at bounding box center [496, 238] width 153 height 23
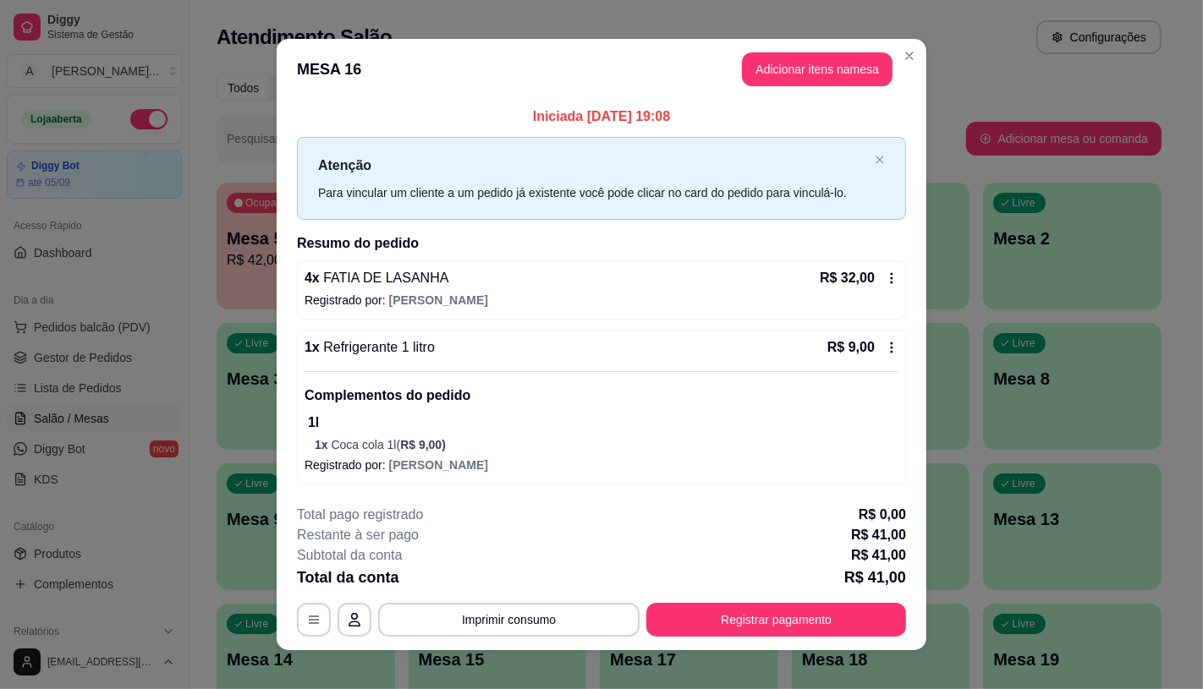
click at [885, 281] on icon at bounding box center [892, 278] width 14 height 14
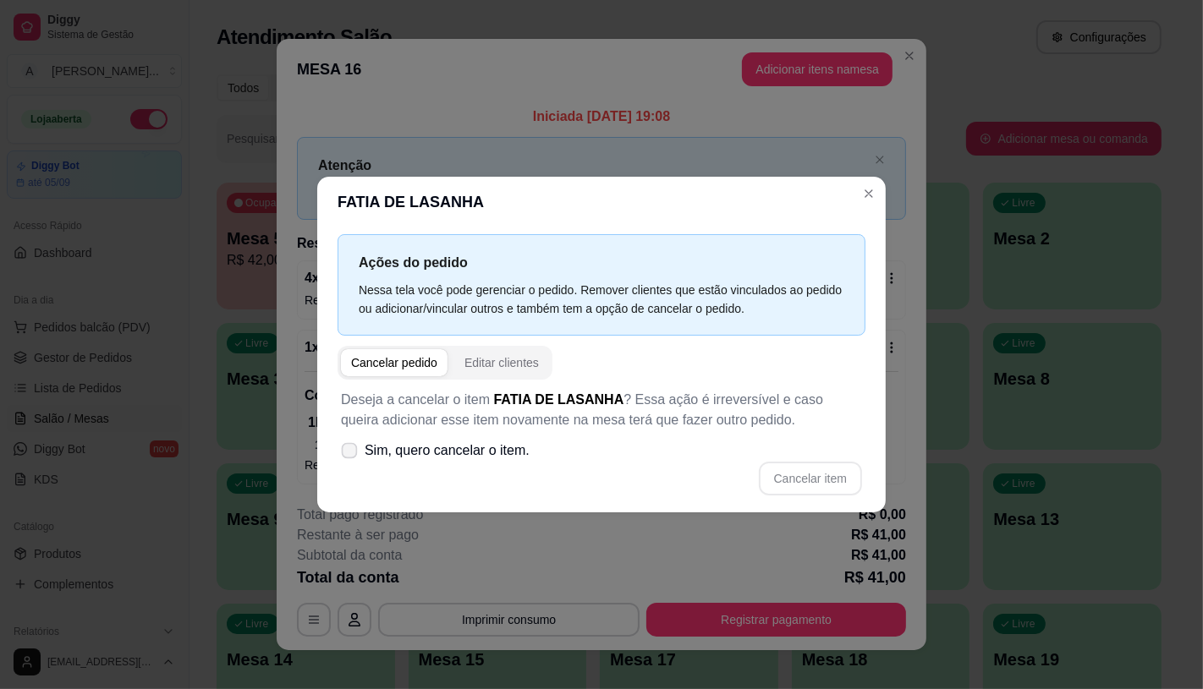
click at [511, 451] on span "Sim, quero cancelar o item." at bounding box center [446, 451] width 165 height 20
click at [351, 453] on input "Sim, quero cancelar o item." at bounding box center [345, 458] width 11 height 11
checkbox input "true"
click at [802, 484] on button "Cancelar item" at bounding box center [810, 479] width 103 height 34
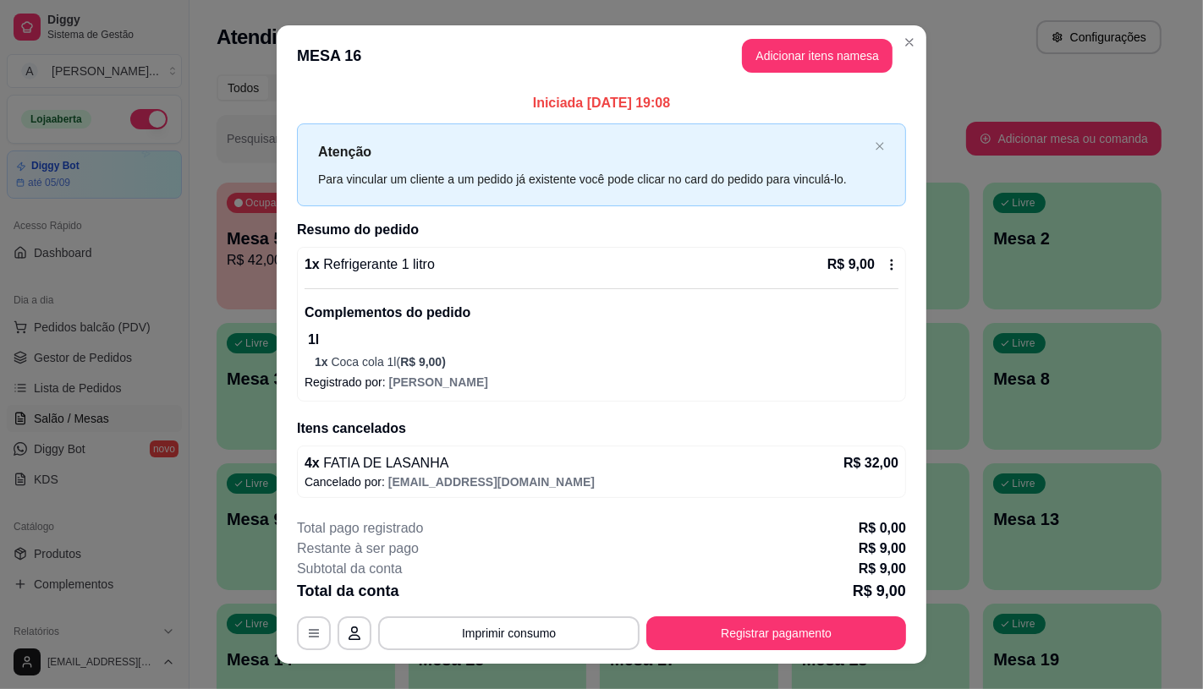
click at [881, 256] on div "R$ 9,00" at bounding box center [862, 265] width 71 height 20
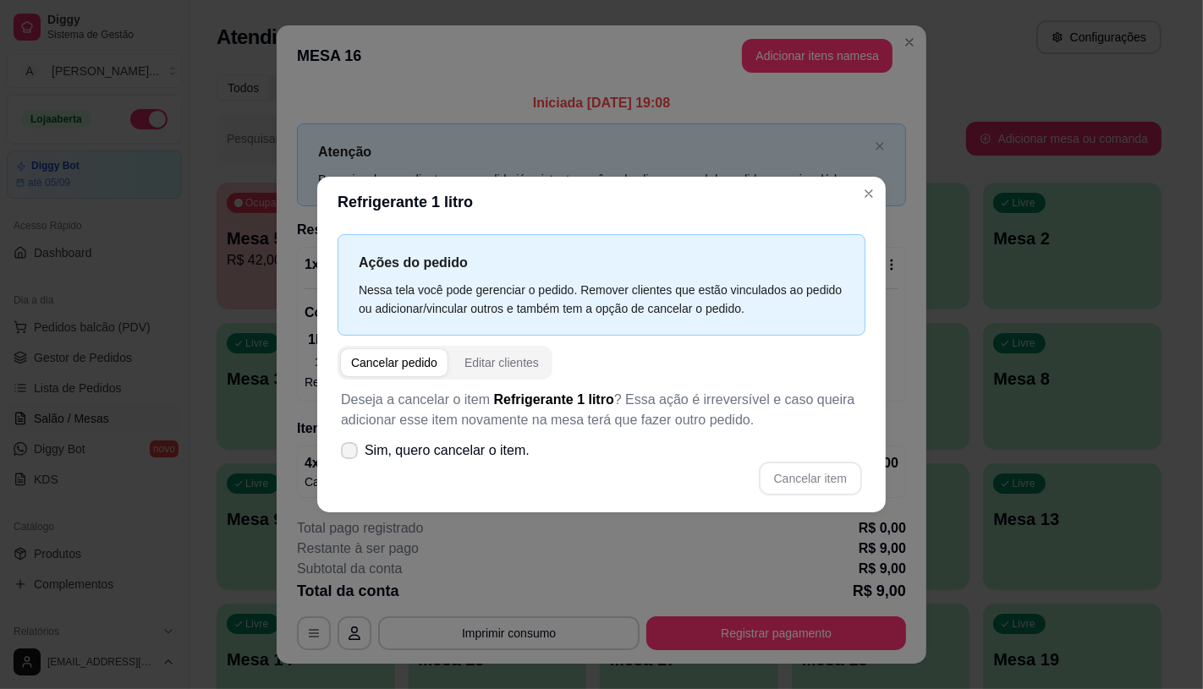
click at [430, 451] on span "Sim, quero cancelar o item." at bounding box center [446, 451] width 165 height 20
click at [351, 453] on input "Sim, quero cancelar o item." at bounding box center [345, 458] width 11 height 11
checkbox input "true"
click at [791, 482] on button "Cancelar item" at bounding box center [810, 479] width 103 height 34
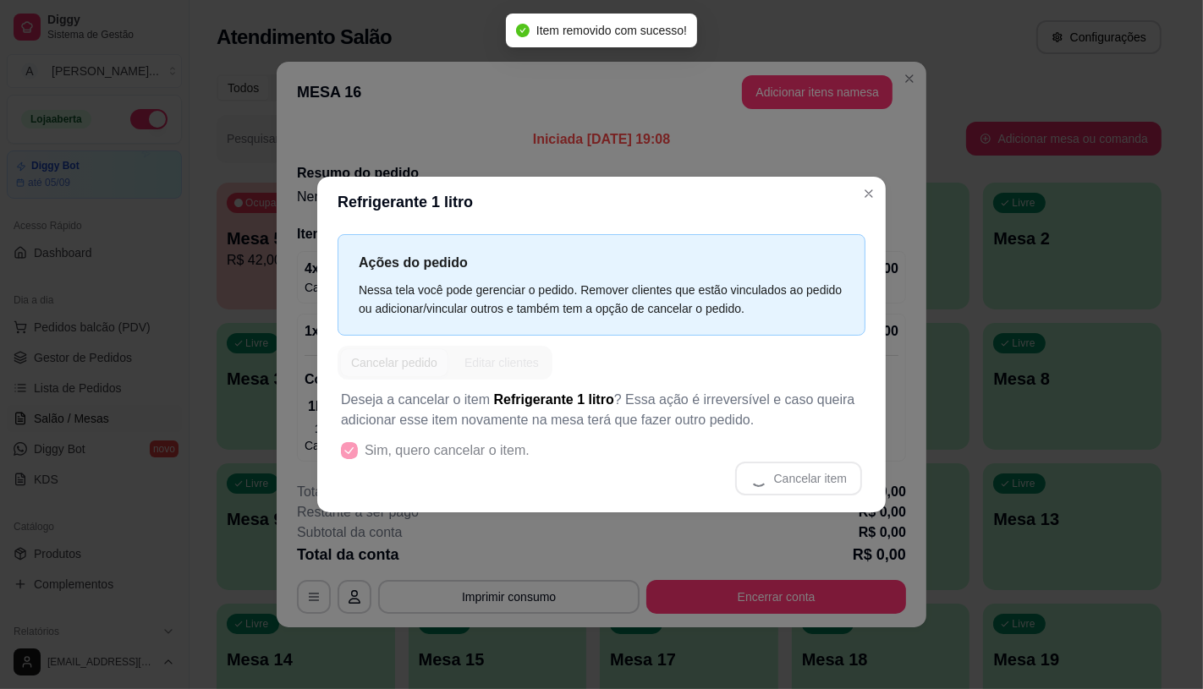
click at [857, 209] on header "Refrigerante 1 litro" at bounding box center [601, 202] width 568 height 51
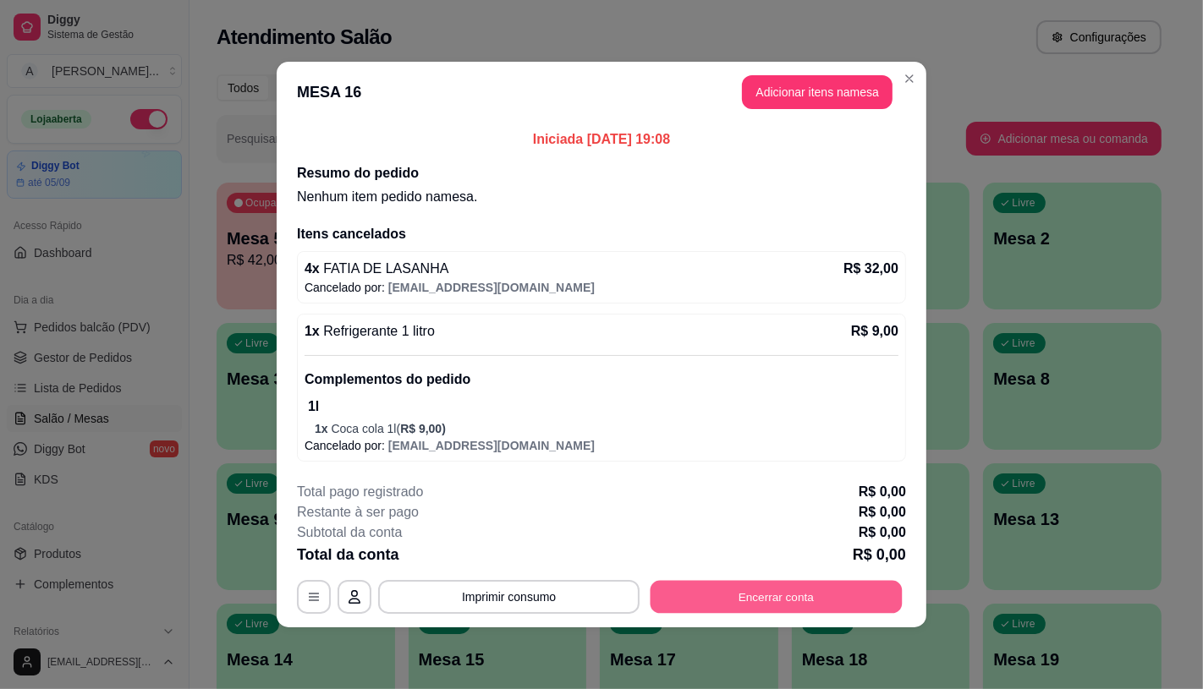
click at [789, 606] on button "Encerrar conta" at bounding box center [776, 597] width 252 height 33
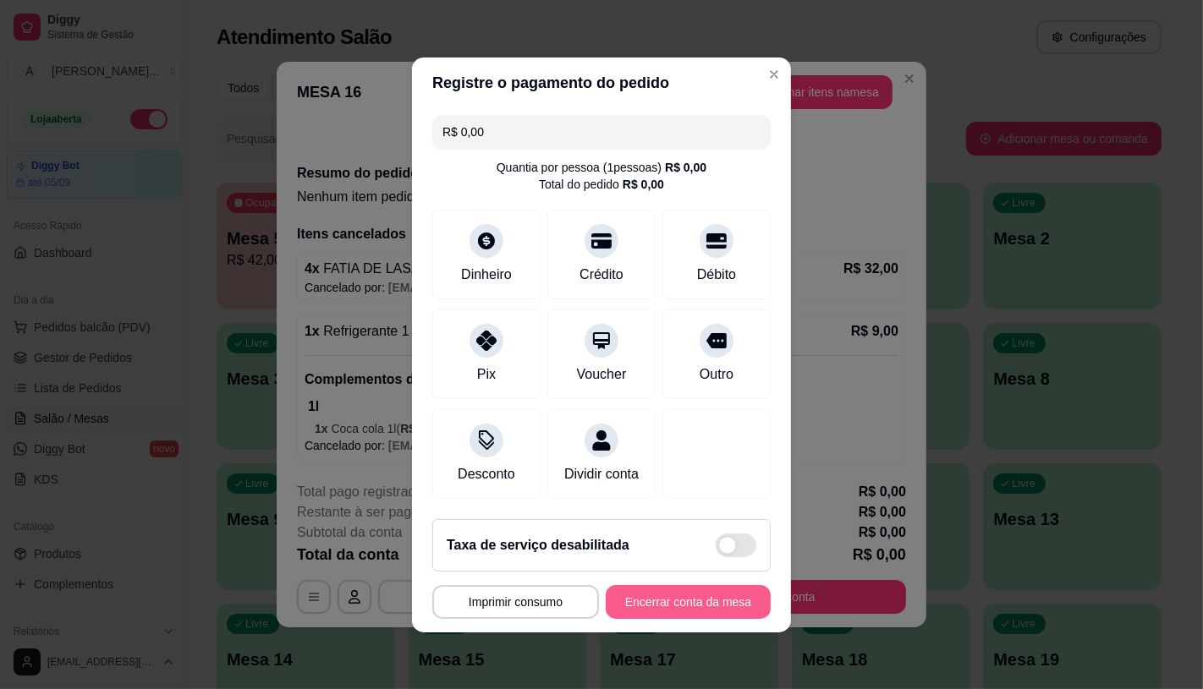
click at [655, 615] on button "Encerrar conta da mesa" at bounding box center [688, 602] width 165 height 34
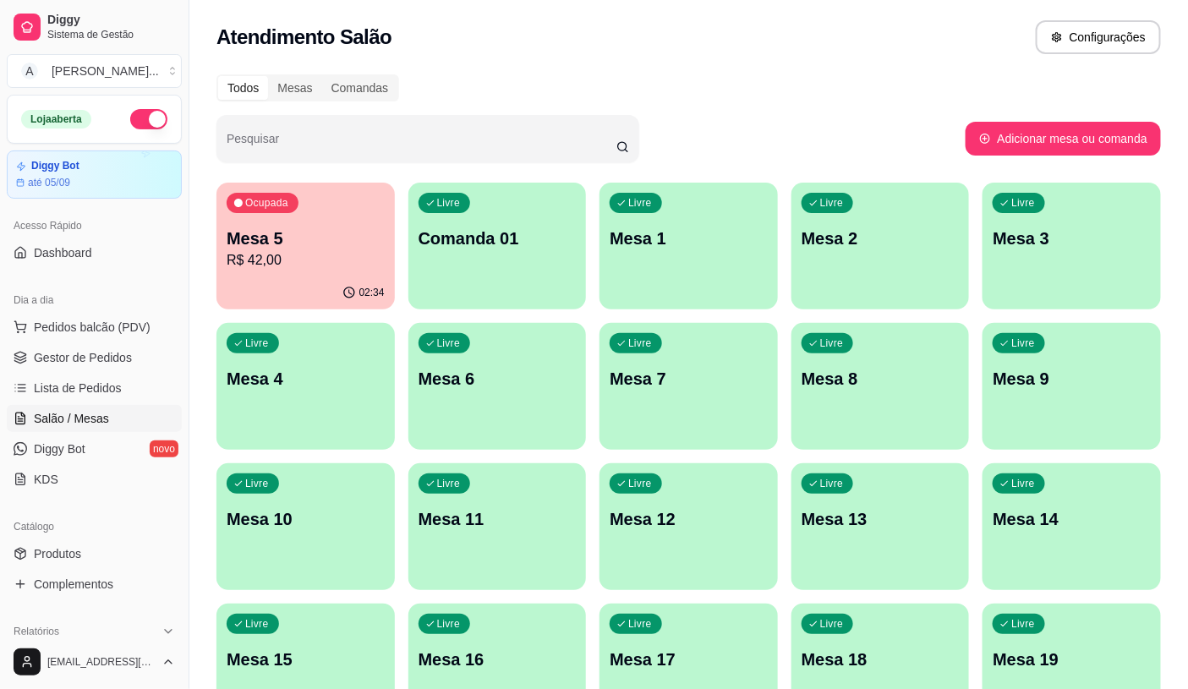
click at [332, 266] on p "R$ 42,00" at bounding box center [306, 260] width 158 height 20
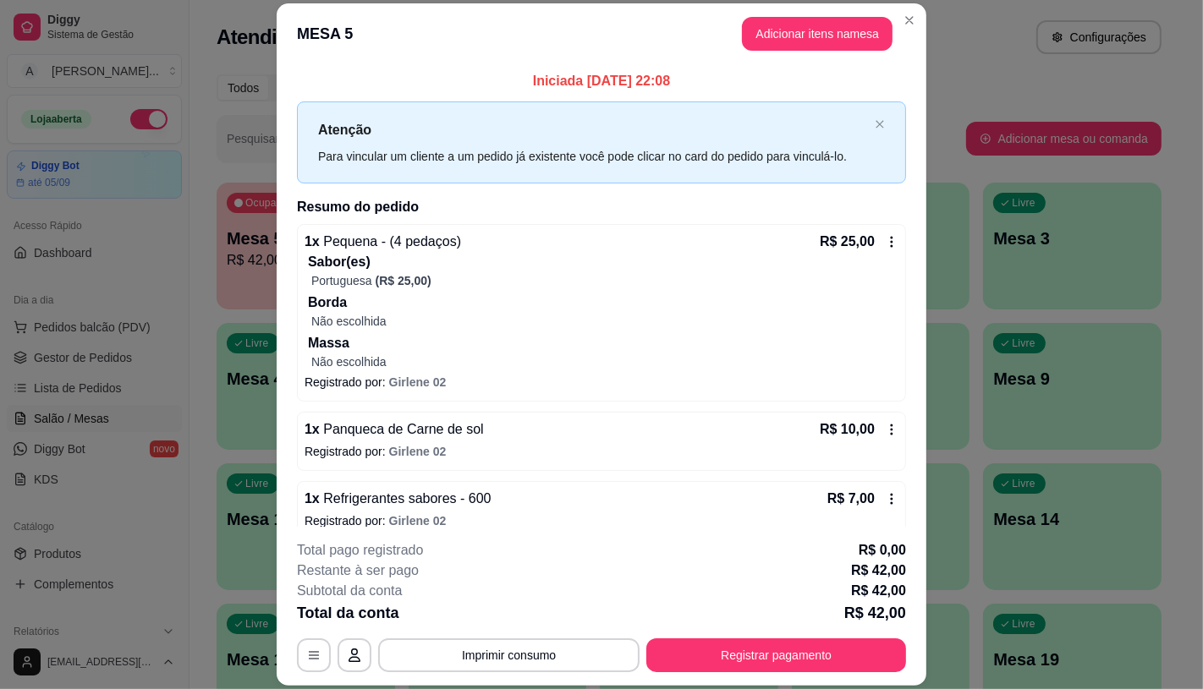
click at [860, 240] on div "R$ 25,00" at bounding box center [858, 242] width 79 height 20
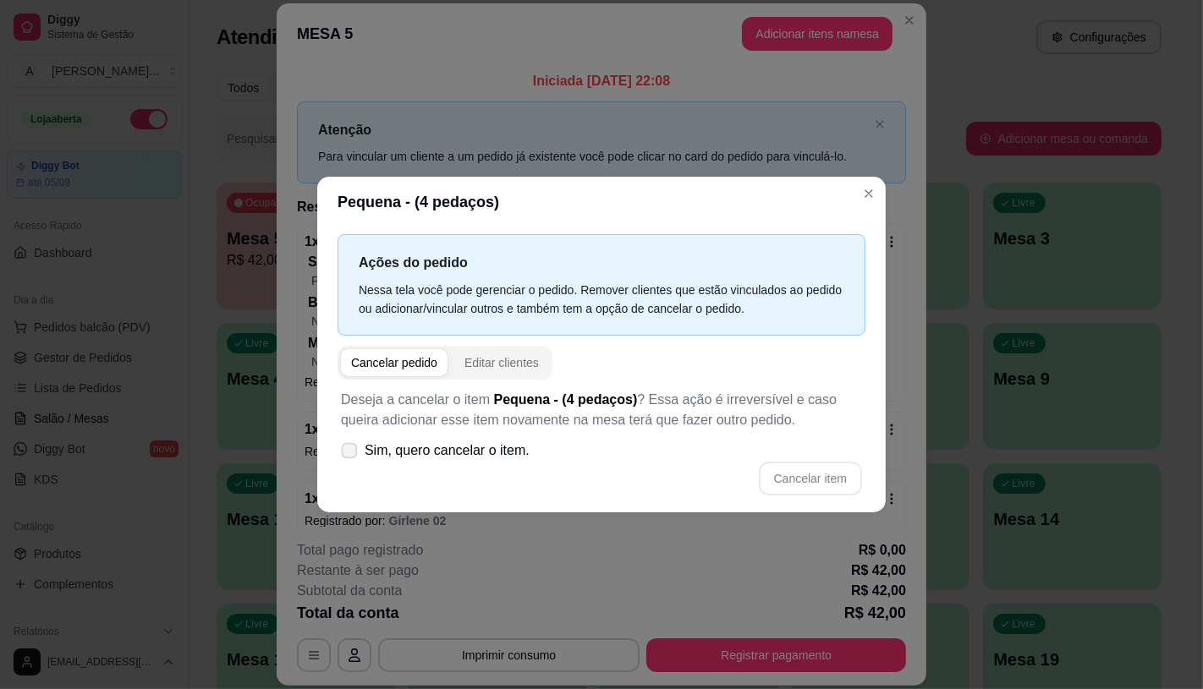
click at [506, 448] on span "Sim, quero cancelar o item." at bounding box center [446, 451] width 165 height 20
click at [351, 453] on input "Sim, quero cancelar o item." at bounding box center [345, 458] width 11 height 11
checkbox input "true"
click at [822, 471] on button "Cancelar item" at bounding box center [810, 479] width 103 height 34
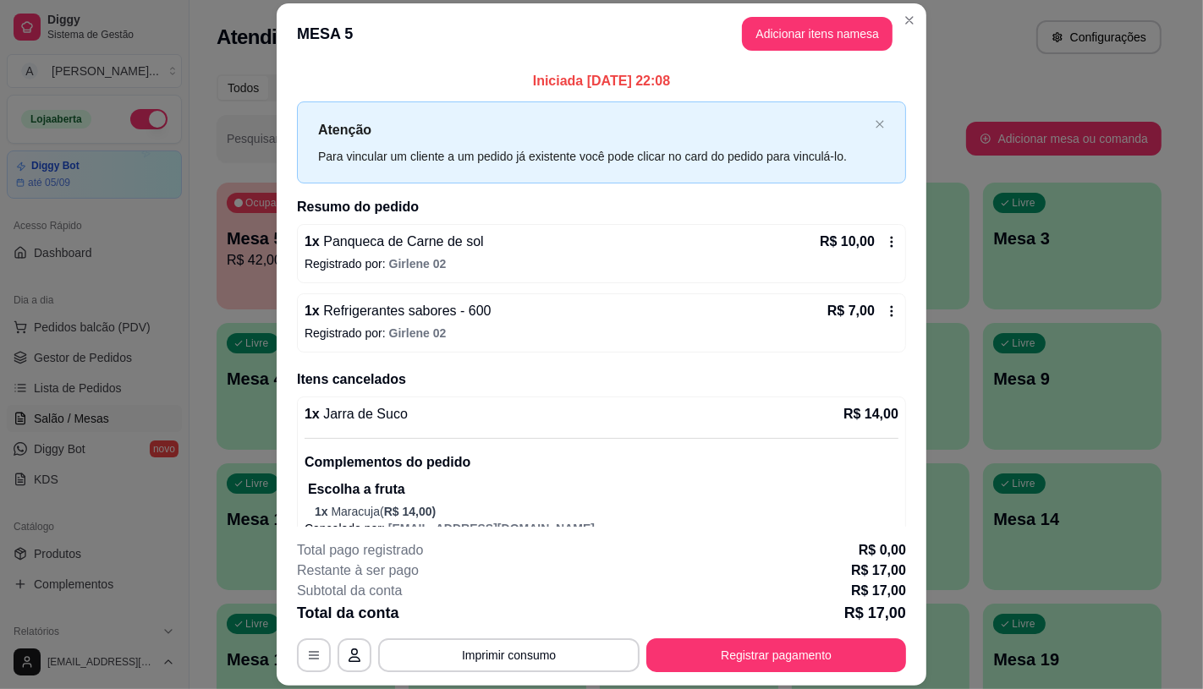
click at [866, 250] on div "R$ 10,00" at bounding box center [858, 242] width 79 height 20
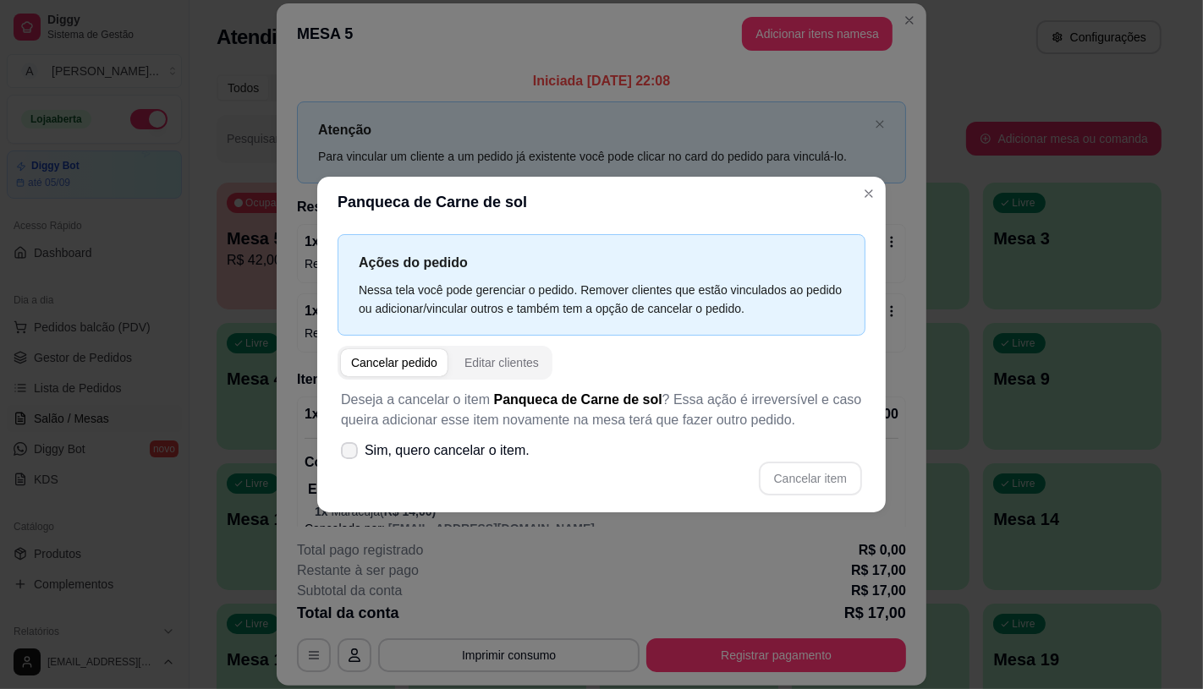
click at [375, 450] on span "Sim, quero cancelar o item." at bounding box center [446, 451] width 165 height 20
click at [351, 453] on input "Sim, quero cancelar o item." at bounding box center [345, 458] width 11 height 11
checkbox input "true"
click at [791, 468] on button "Cancelar item" at bounding box center [810, 479] width 103 height 34
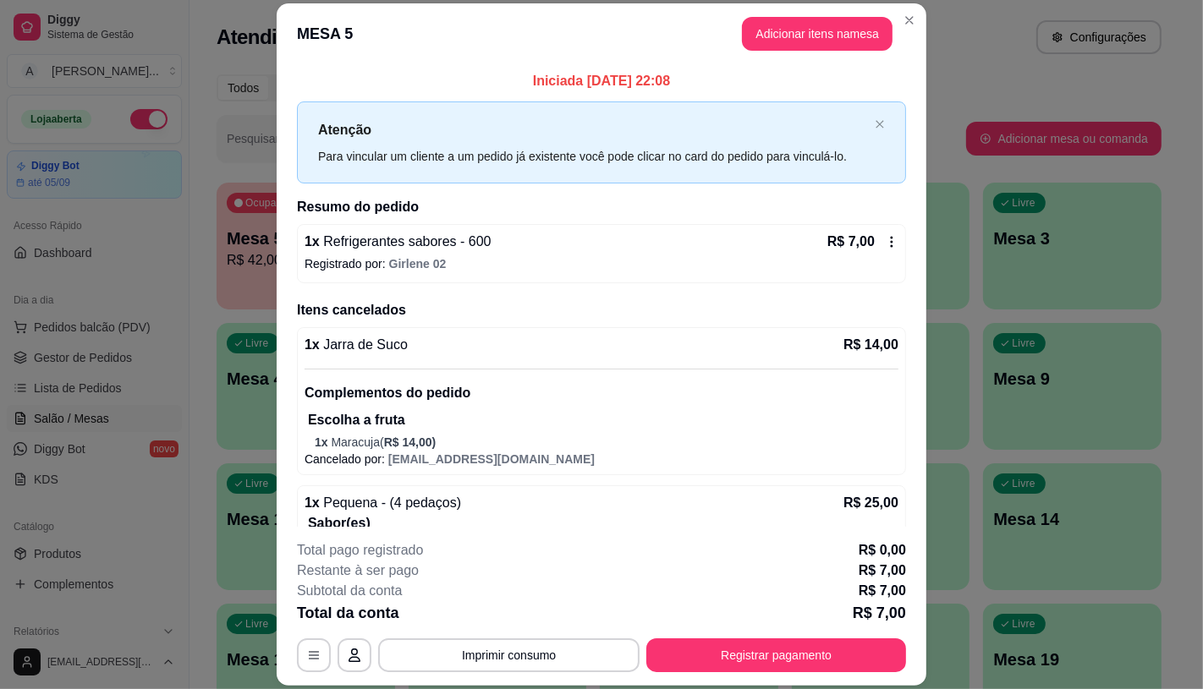
click at [889, 251] on div "Iniciada 17/08/2025 às 22:08 Atenção Para vincular um cliente a um pedido já ex…" at bounding box center [601, 295] width 649 height 463
click at [885, 244] on icon at bounding box center [892, 242] width 14 height 14
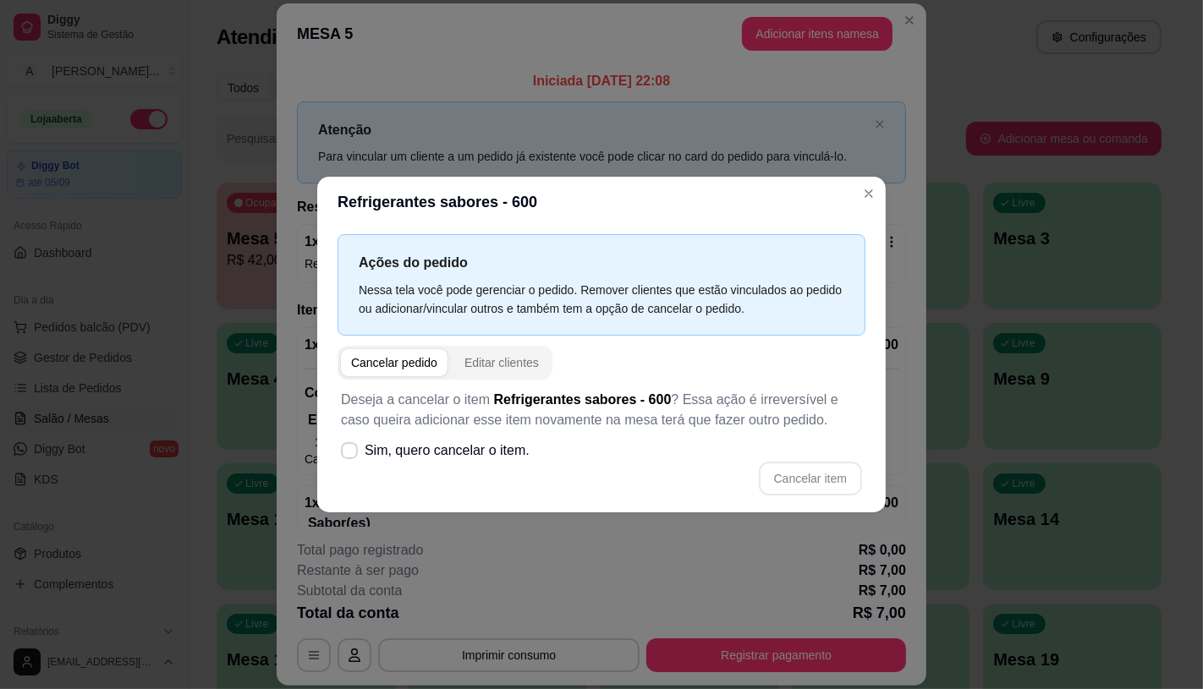
click at [469, 488] on div "Cancelar item" at bounding box center [601, 479] width 521 height 34
click at [458, 437] on label "Sim, quero cancelar o item." at bounding box center [435, 451] width 202 height 34
click at [351, 453] on input "Sim, quero cancelar o item." at bounding box center [345, 458] width 11 height 11
checkbox input "true"
click at [810, 494] on button "Cancelar item" at bounding box center [810, 479] width 103 height 34
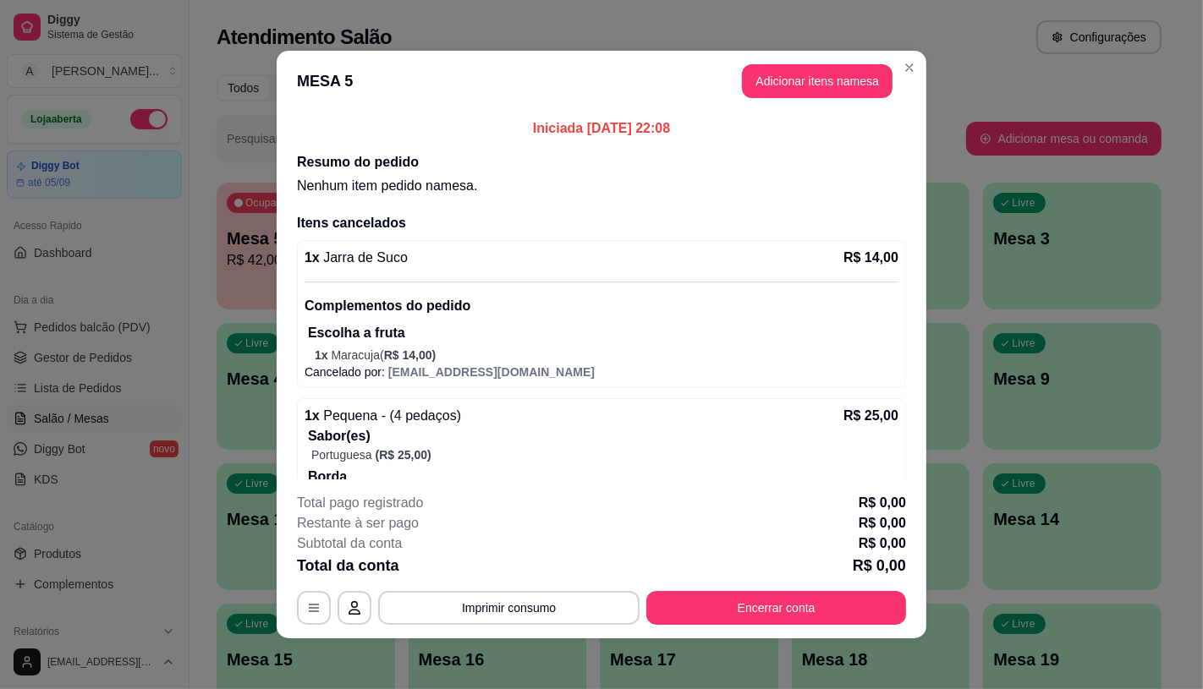
click at [814, 629] on footer "Total pago registrado R$ 0,00 Restante à ser pago R$ 0,00 Subtotal da conta R$ …" at bounding box center [601, 559] width 649 height 159
click at [797, 620] on button "Encerrar conta" at bounding box center [776, 608] width 252 height 33
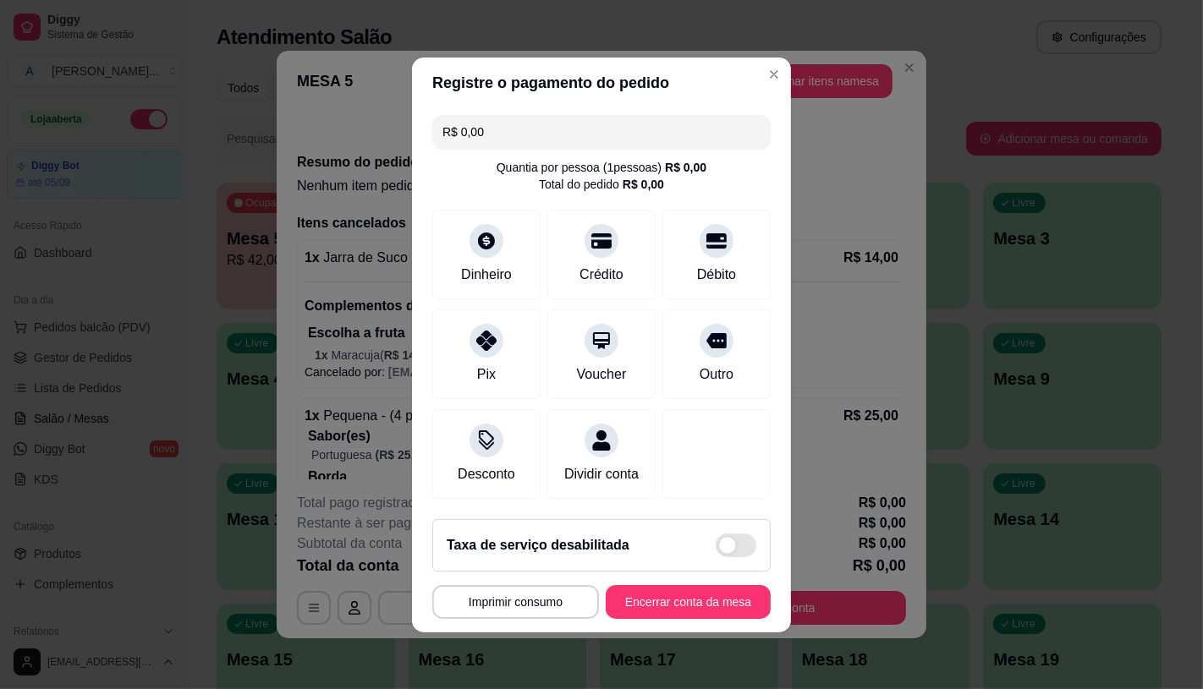
click at [717, 618] on button "Encerrar conta da mesa" at bounding box center [688, 602] width 165 height 34
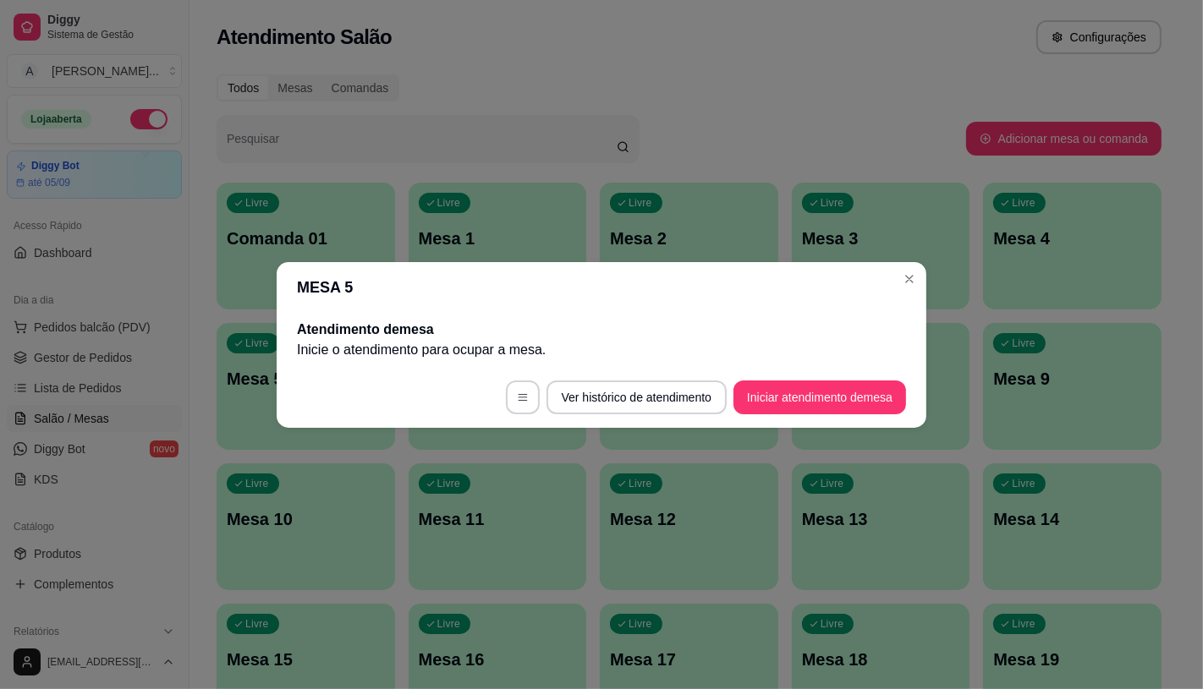
click at [892, 277] on header "MESA 5" at bounding box center [601, 287] width 649 height 51
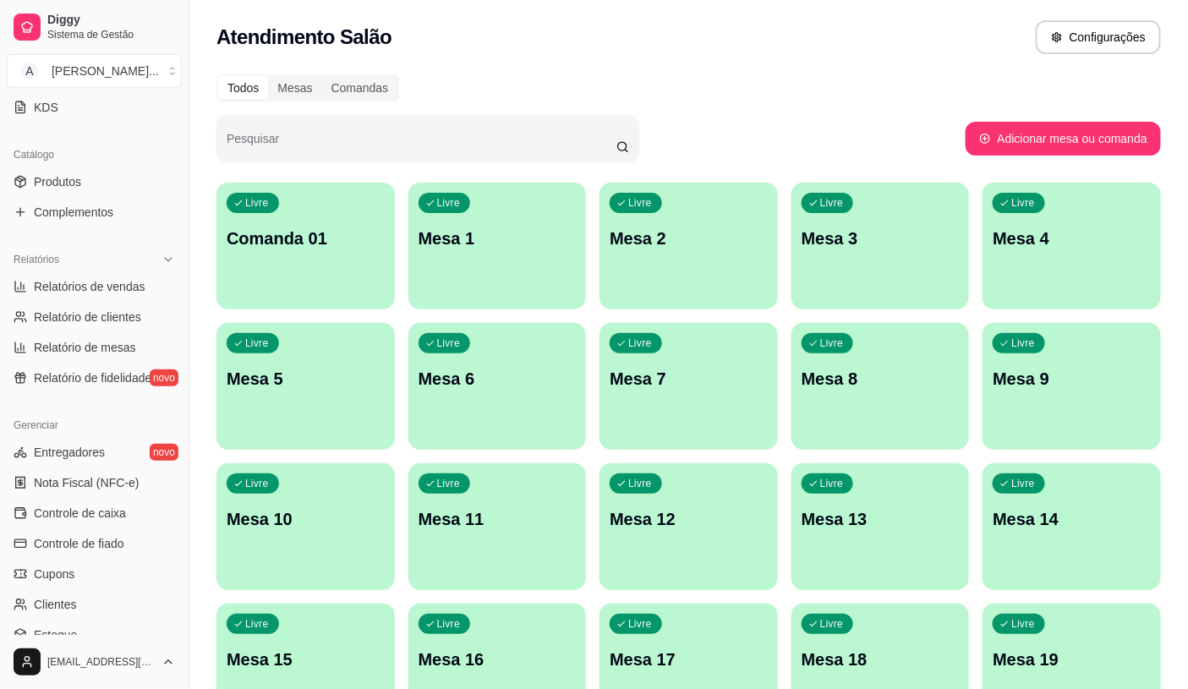
scroll to position [375, 0]
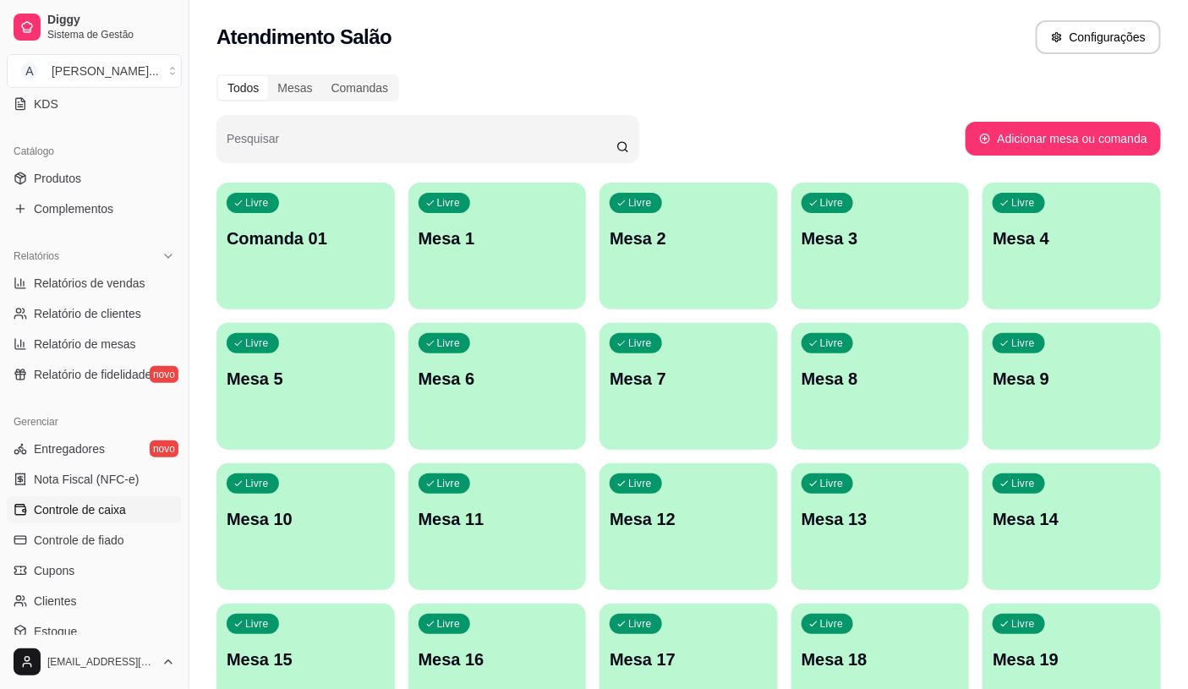
click at [77, 507] on span "Controle de caixa" at bounding box center [80, 509] width 92 height 17
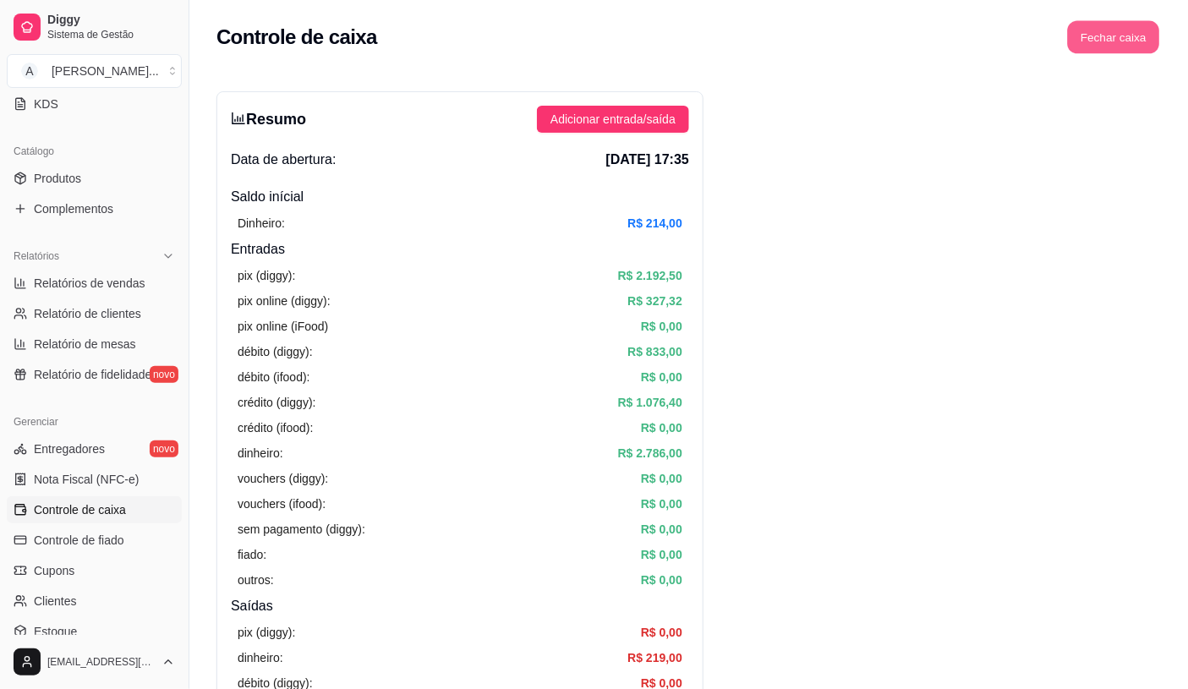
click at [1093, 42] on button "Fechar caixa" at bounding box center [1114, 37] width 92 height 33
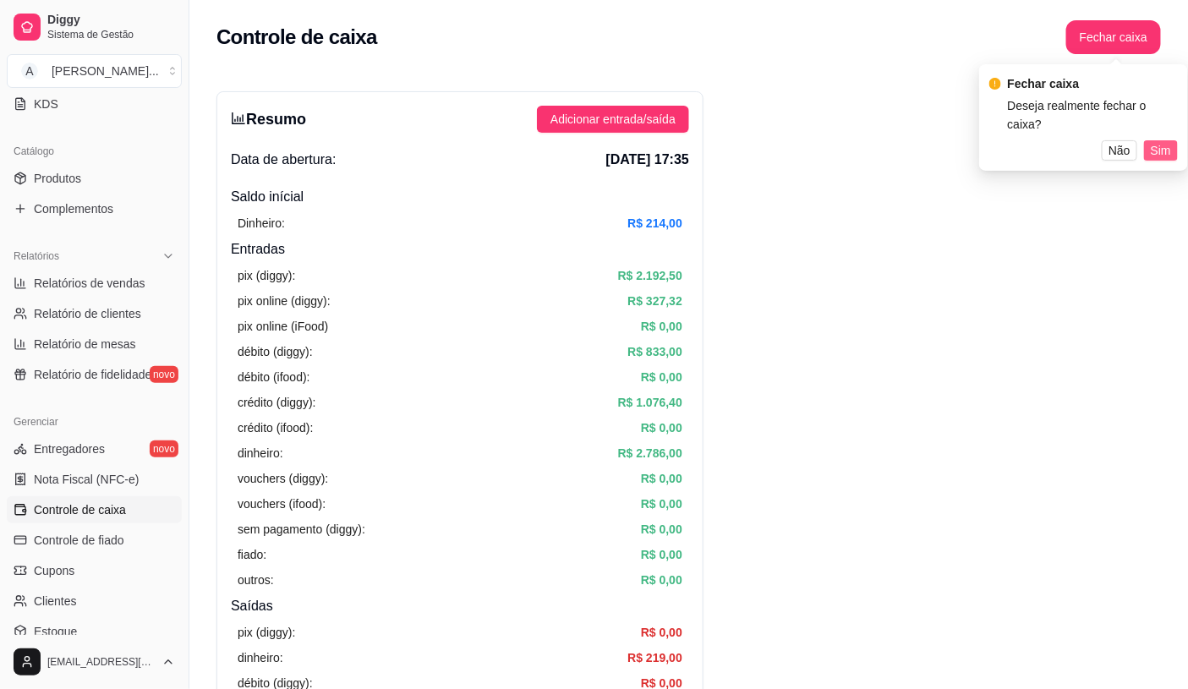
click at [1165, 141] on span "Sim" at bounding box center [1161, 150] width 20 height 19
